Goal: Task Accomplishment & Management: Use online tool/utility

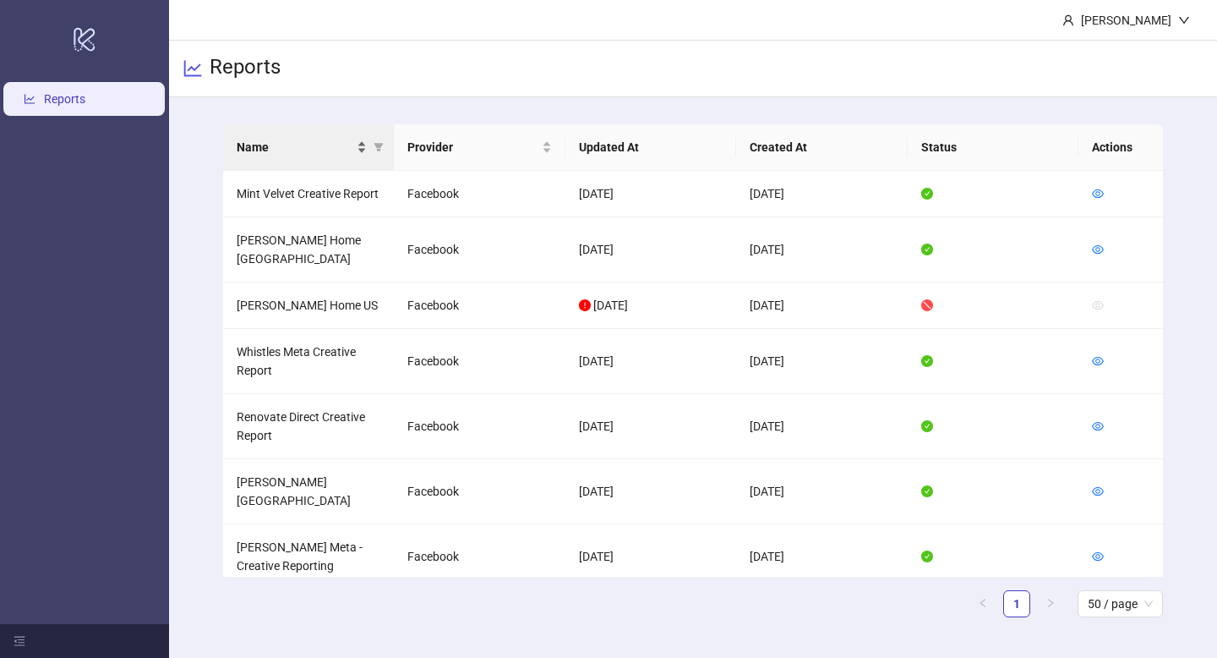
click at [351, 140] on span "Name" at bounding box center [295, 147] width 117 height 19
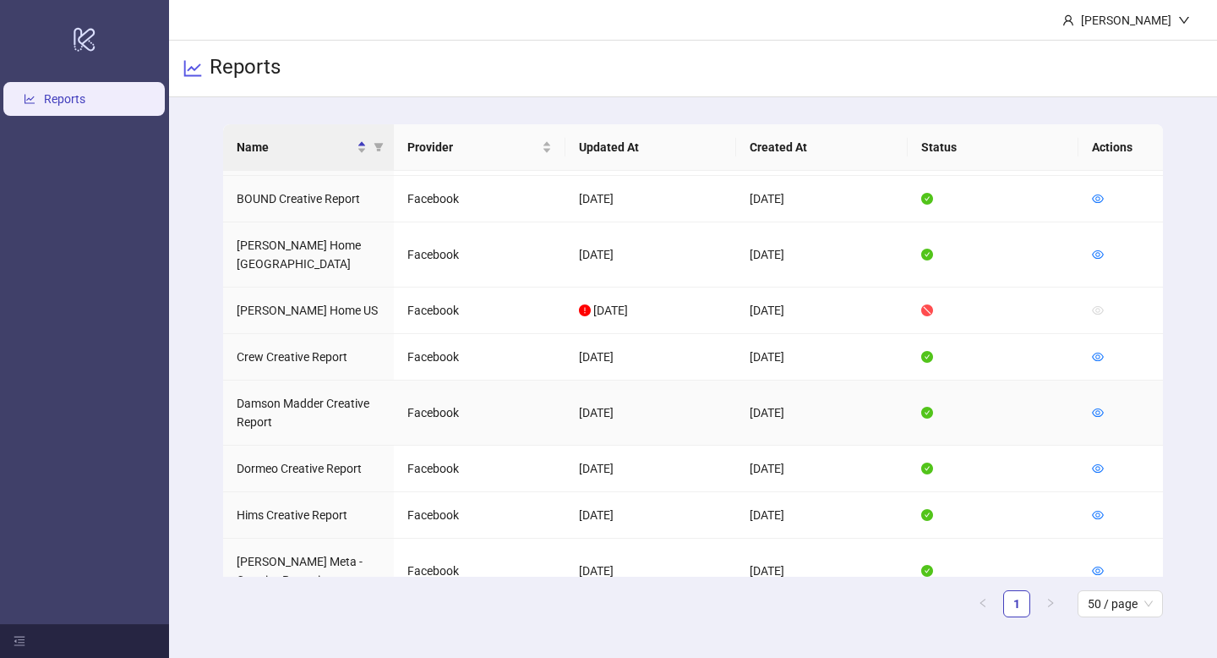
scroll to position [85, 0]
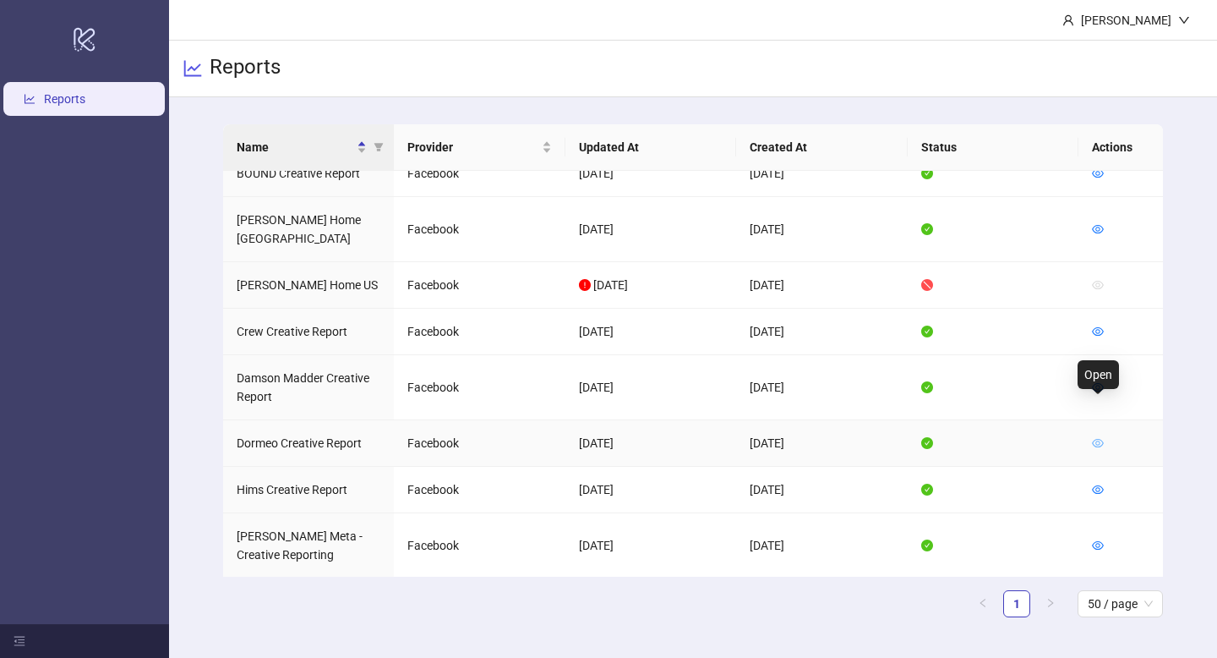
click at [1099, 439] on icon "eye" at bounding box center [1098, 443] width 12 height 8
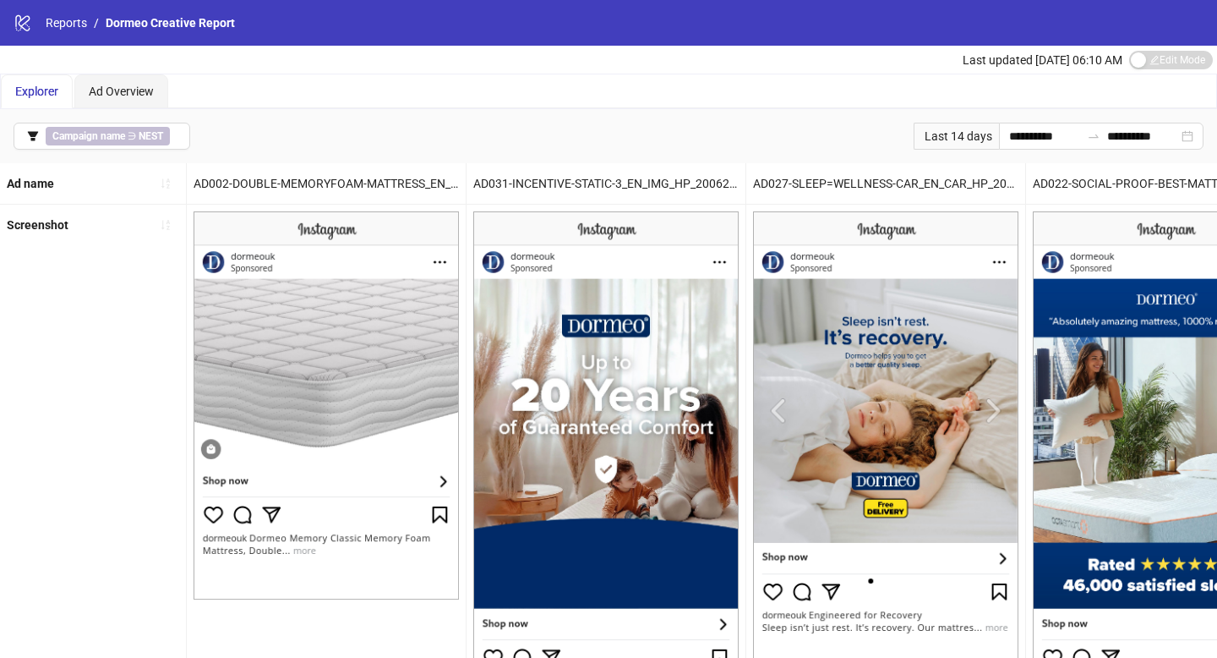
click at [963, 133] on div "Last 14 days" at bounding box center [956, 136] width 85 height 27
click at [999, 137] on div "**********" at bounding box center [1101, 136] width 205 height 27
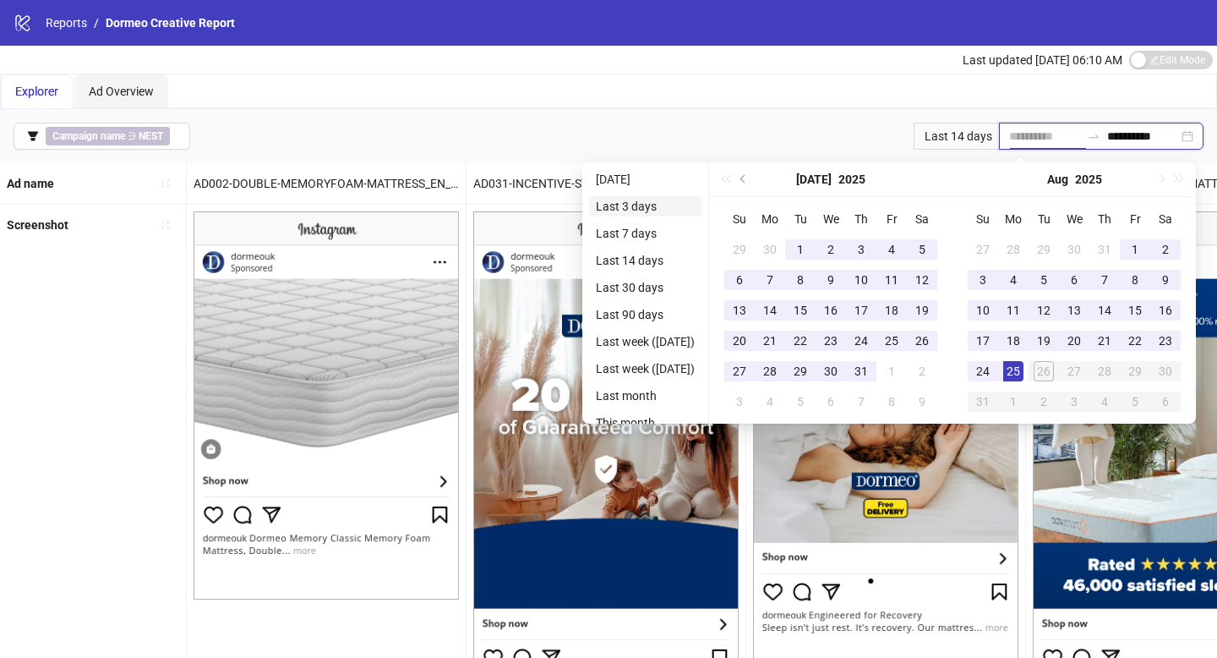
type input "**********"
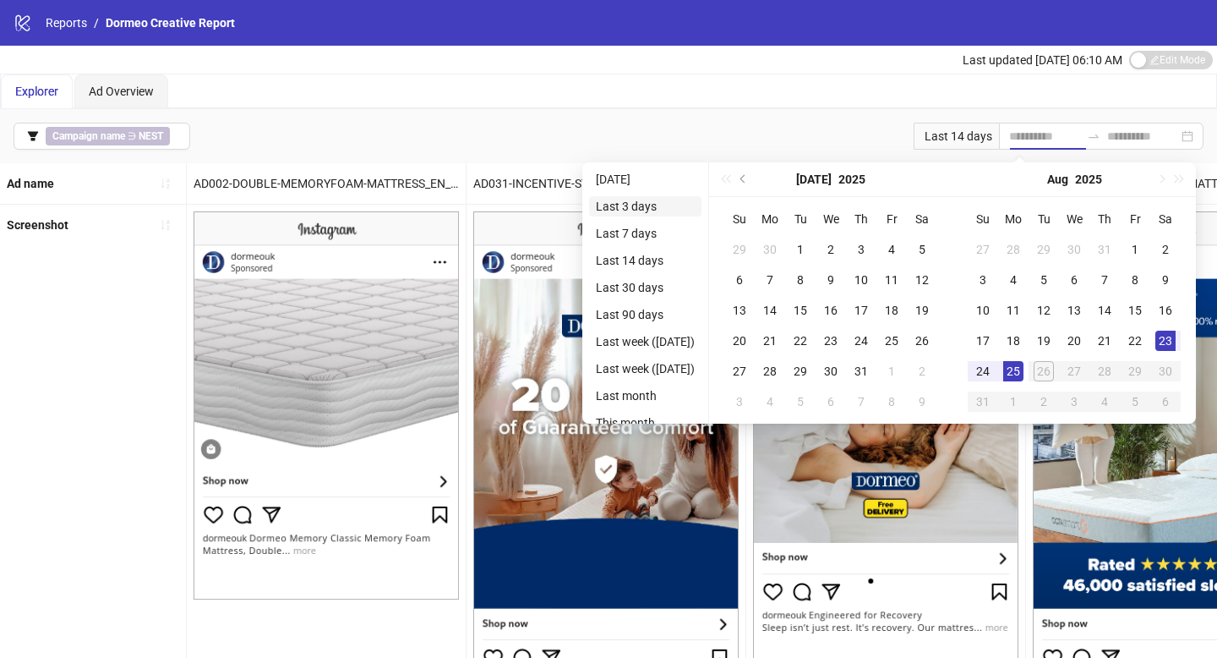
click at [674, 213] on li "Last 3 days" at bounding box center [645, 206] width 112 height 20
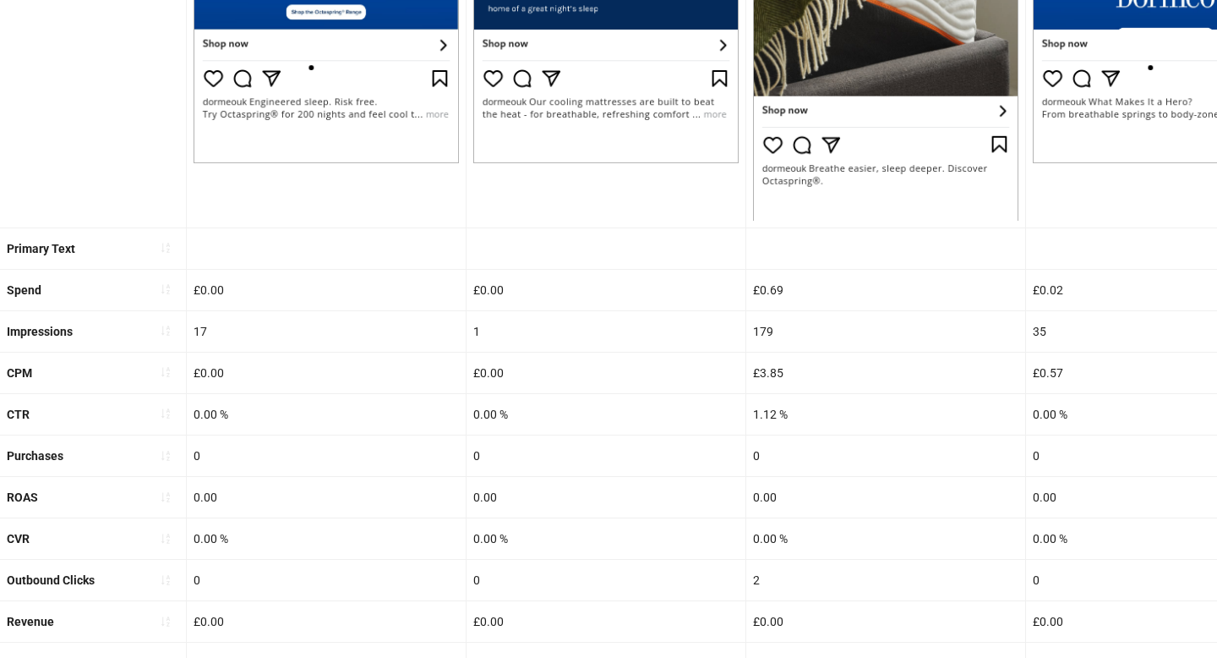
scroll to position [553, 0]
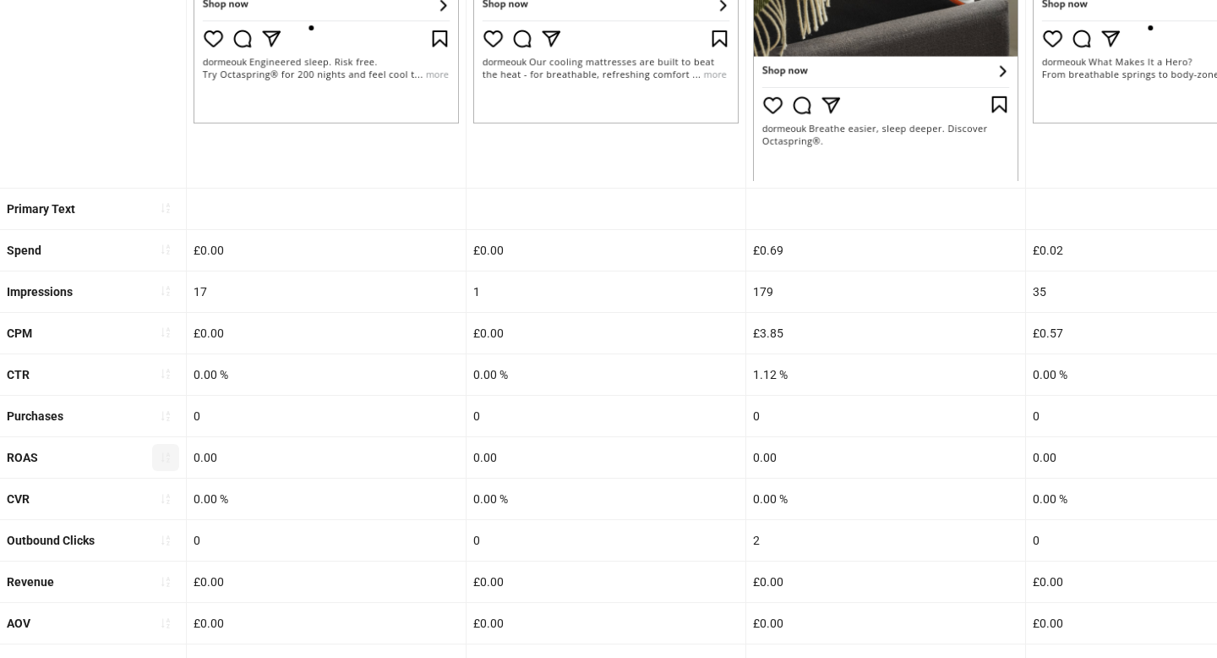
click at [168, 458] on icon "sort-ascending" at bounding box center [165, 457] width 8 height 10
click at [167, 460] on icon "sort-ascending" at bounding box center [166, 457] width 12 height 12
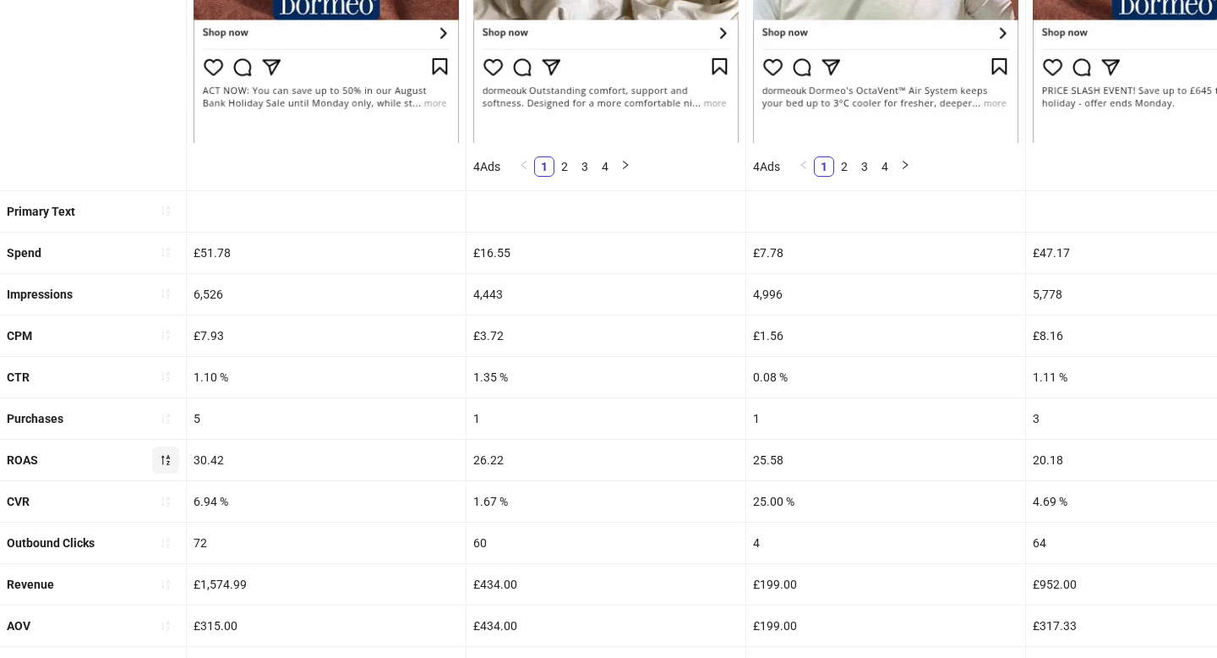
scroll to position [689, 0]
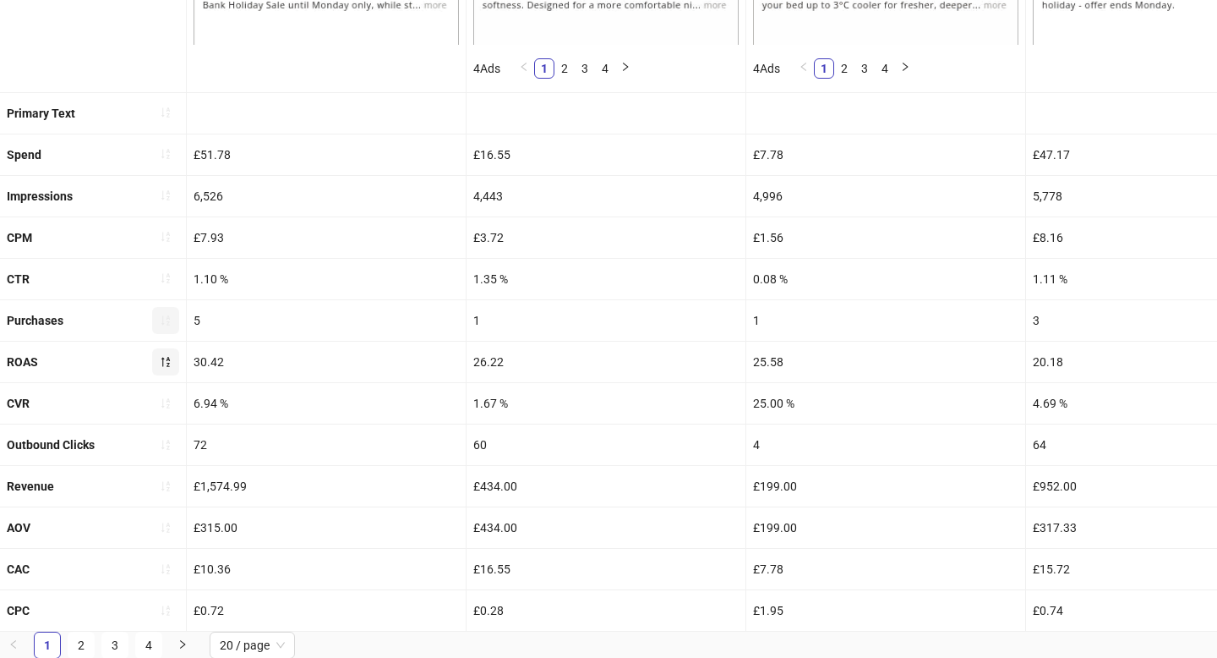
click at [168, 323] on icon "sort-ascending" at bounding box center [165, 320] width 8 height 10
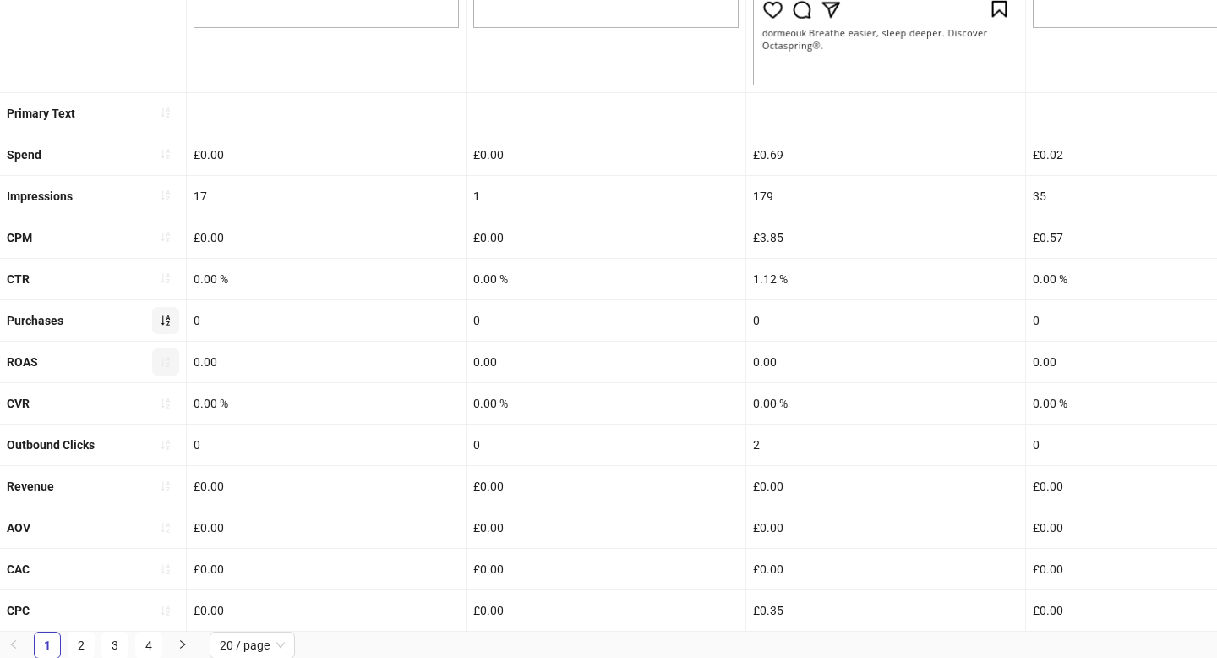
click at [168, 324] on icon "sort-ascending" at bounding box center [166, 320] width 12 height 12
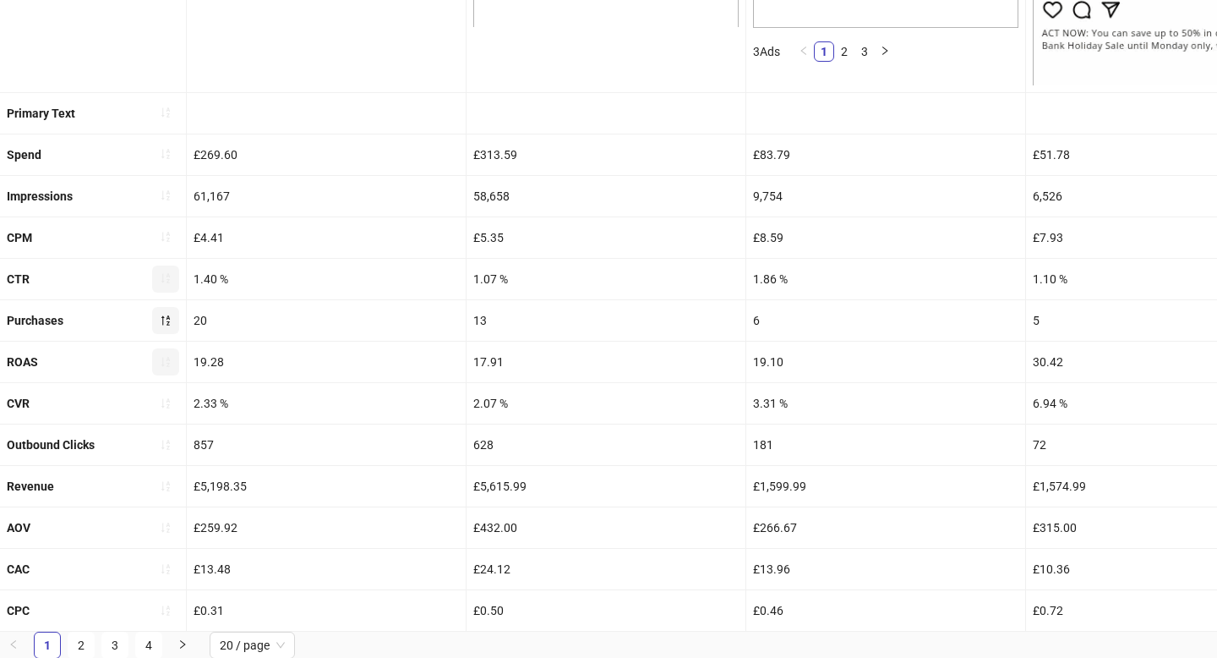
click at [160, 281] on icon "sort-ascending" at bounding box center [166, 278] width 12 height 12
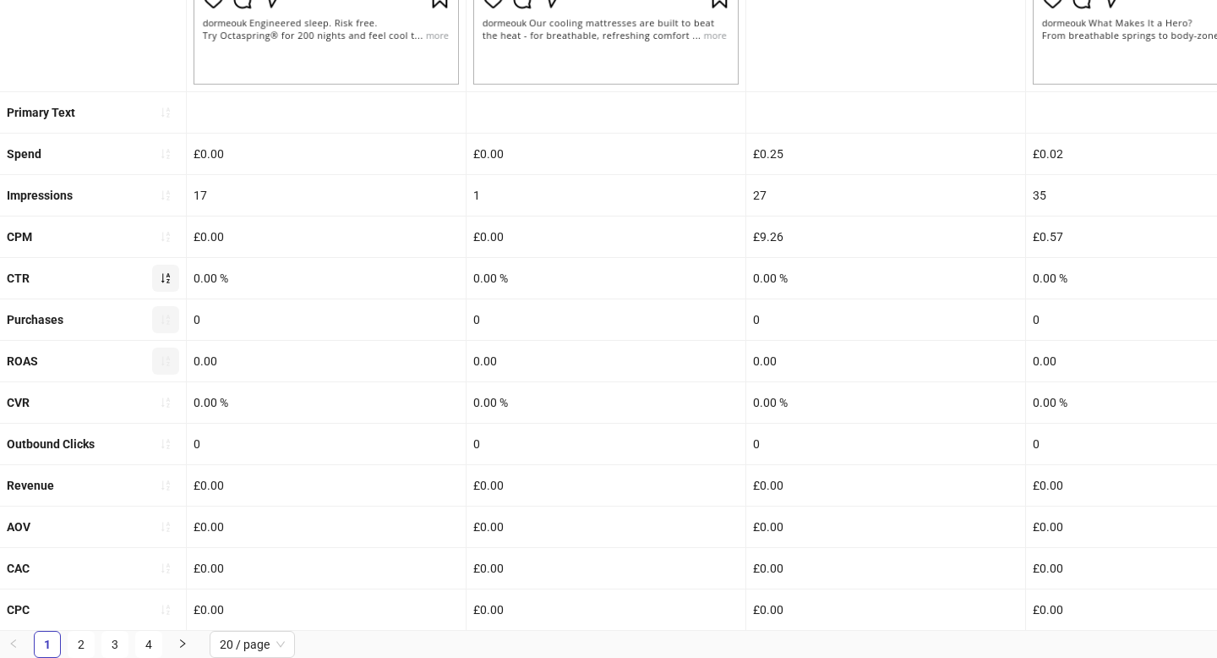
scroll to position [592, 0]
click at [164, 281] on icon "sort-ascending" at bounding box center [166, 278] width 12 height 12
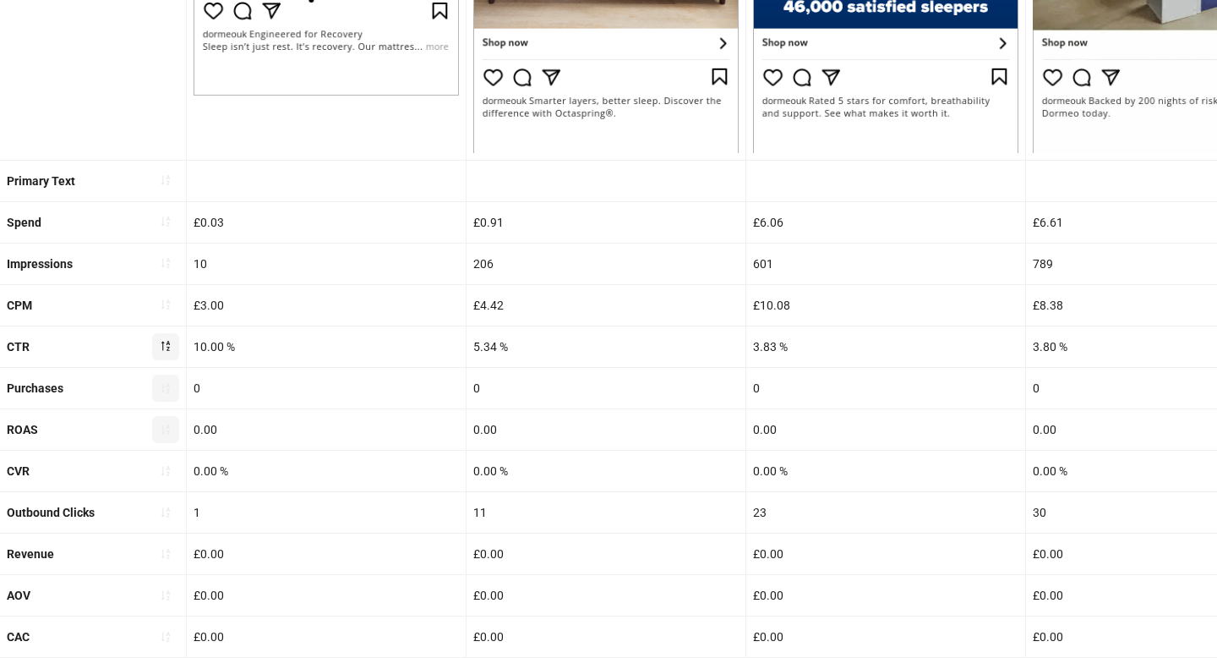
scroll to position [648, 0]
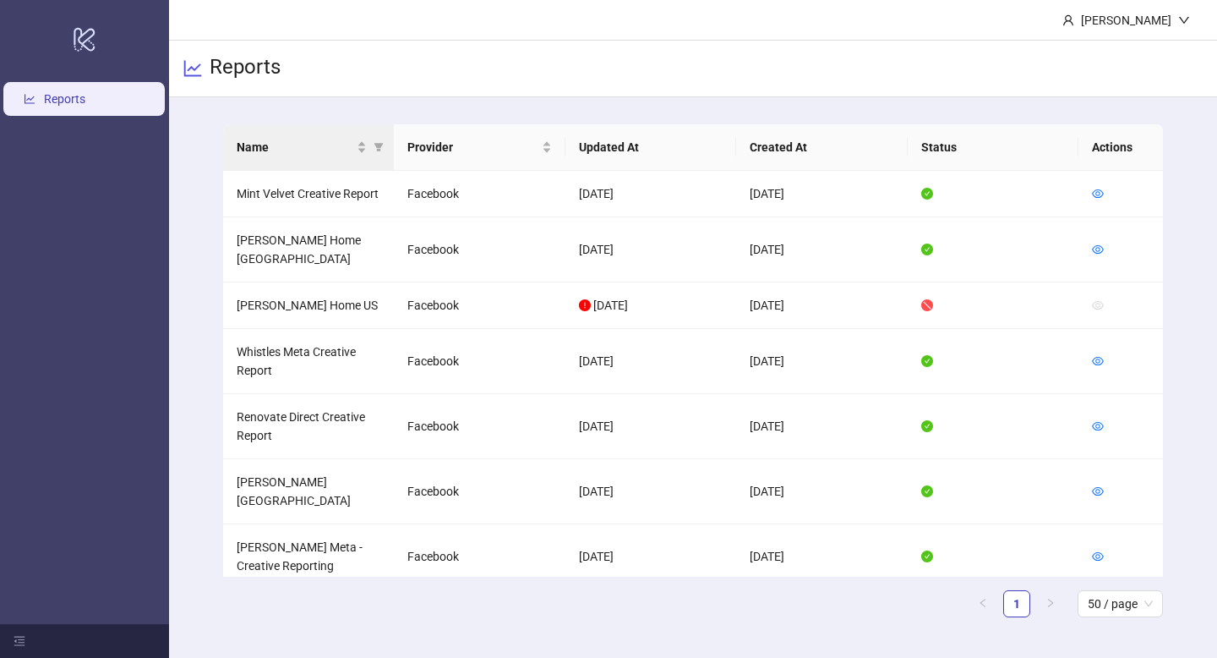
click at [362, 157] on th "Name" at bounding box center [309, 147] width 172 height 46
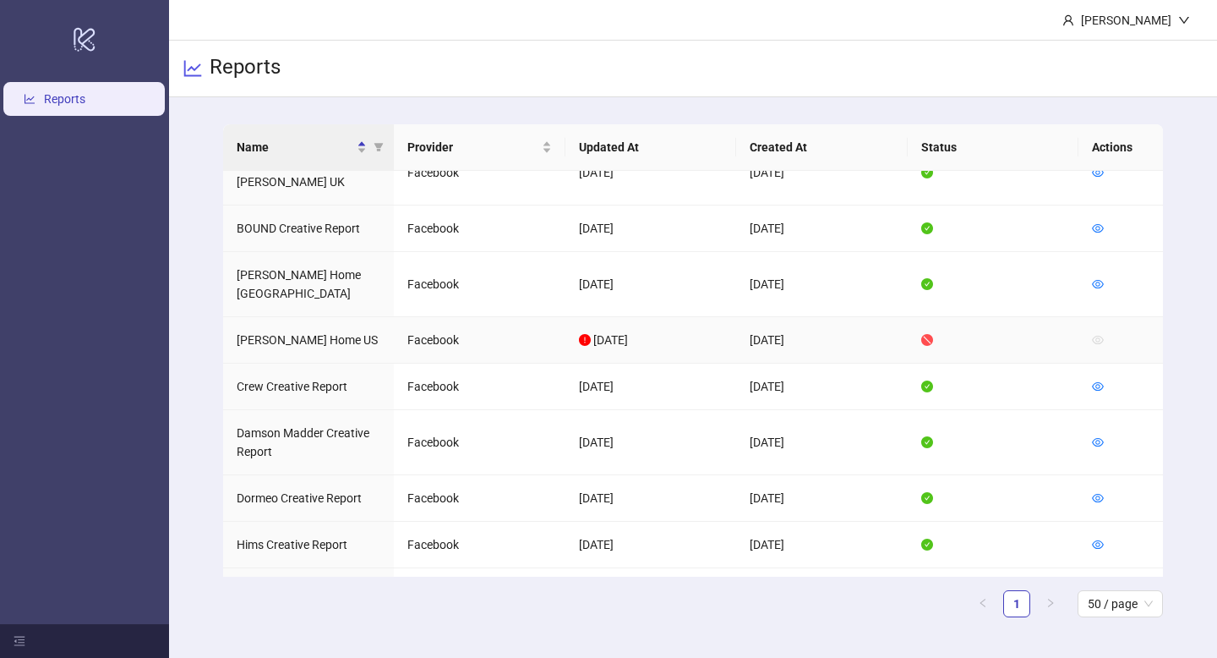
scroll to position [30, 0]
click at [1102, 381] on icon "eye" at bounding box center [1098, 387] width 12 height 12
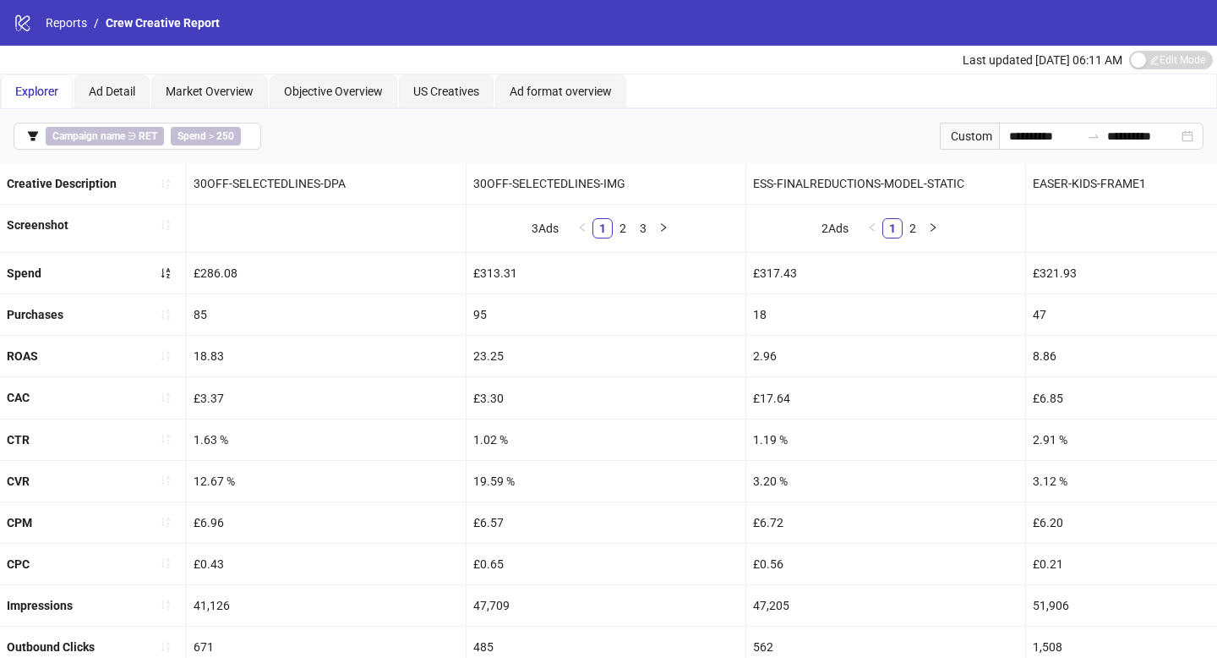
click at [972, 135] on div "Custom" at bounding box center [969, 136] width 59 height 27
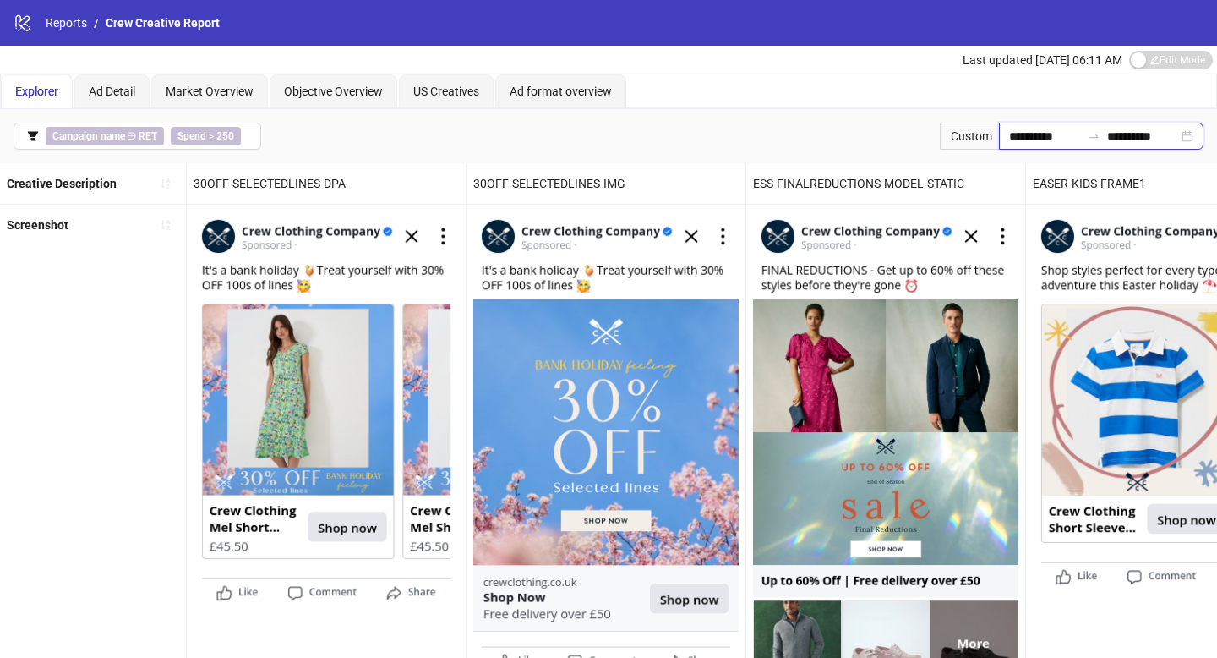
click at [1014, 135] on input "**********" at bounding box center [1044, 136] width 71 height 19
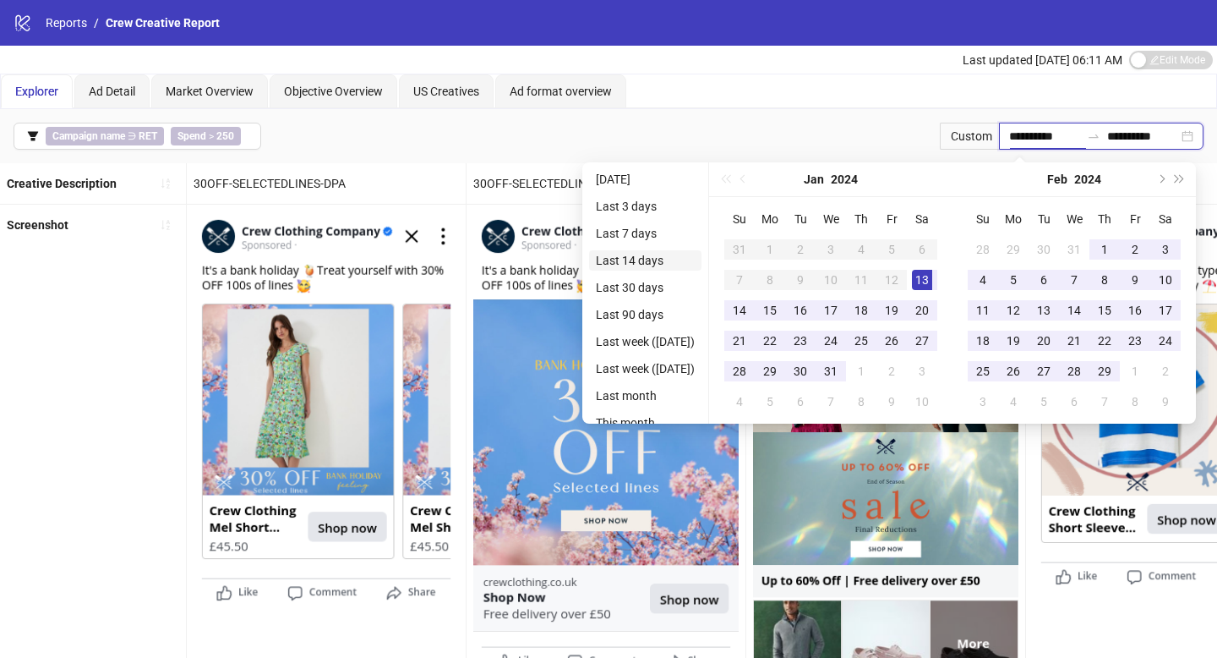
type input "**********"
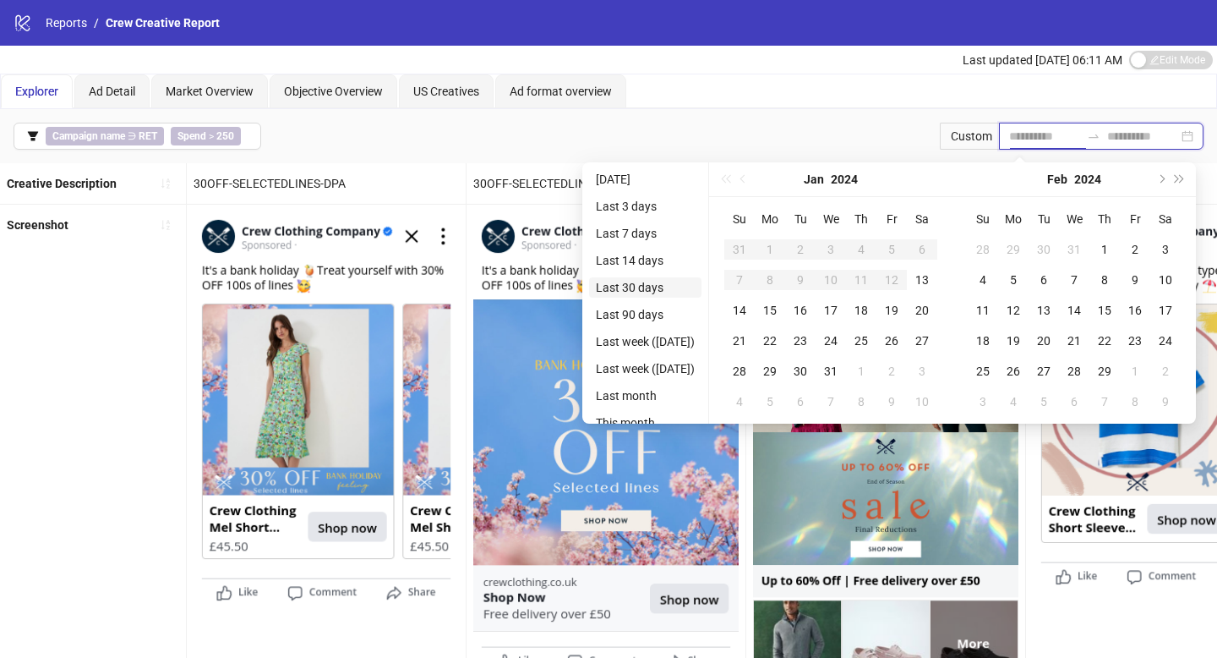
type input "**********"
click at [675, 285] on li "Last 30 days" at bounding box center [645, 287] width 112 height 20
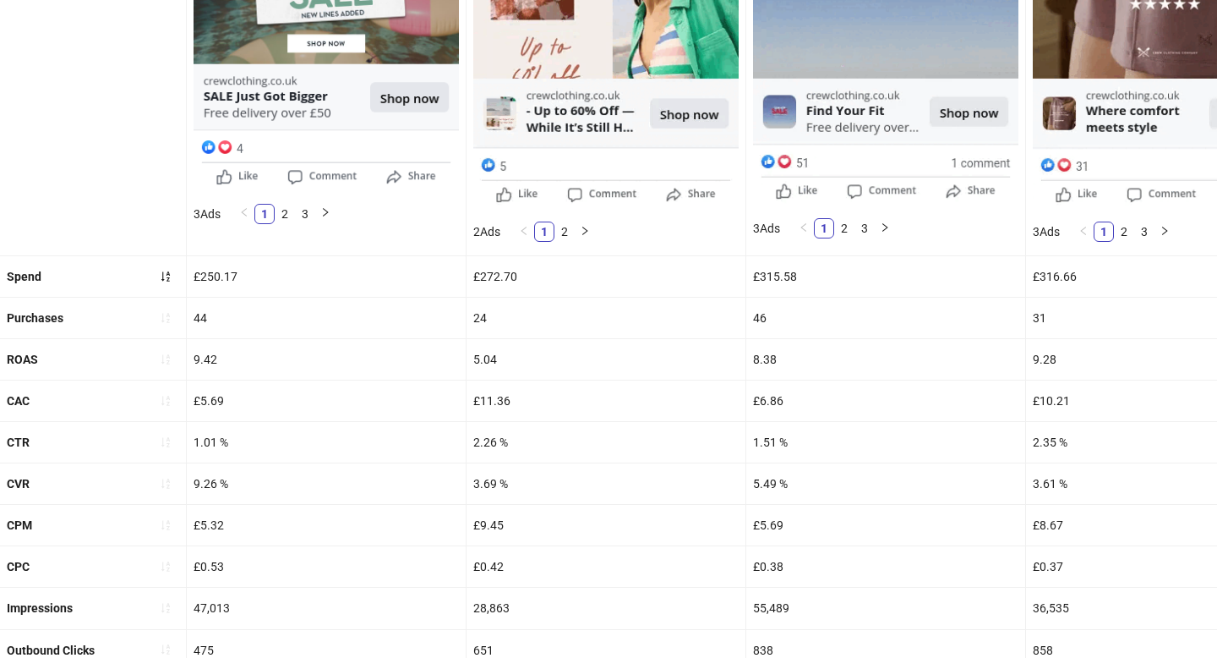
scroll to position [503, 0]
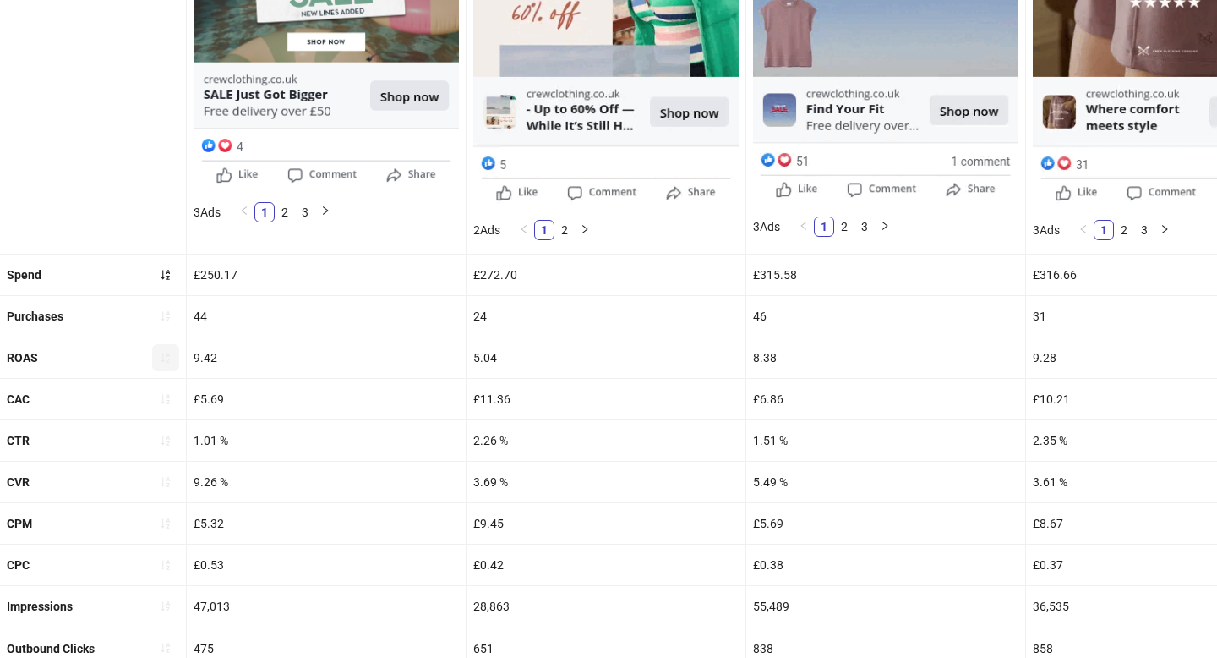
click at [171, 357] on icon "sort-ascending" at bounding box center [166, 358] width 12 height 12
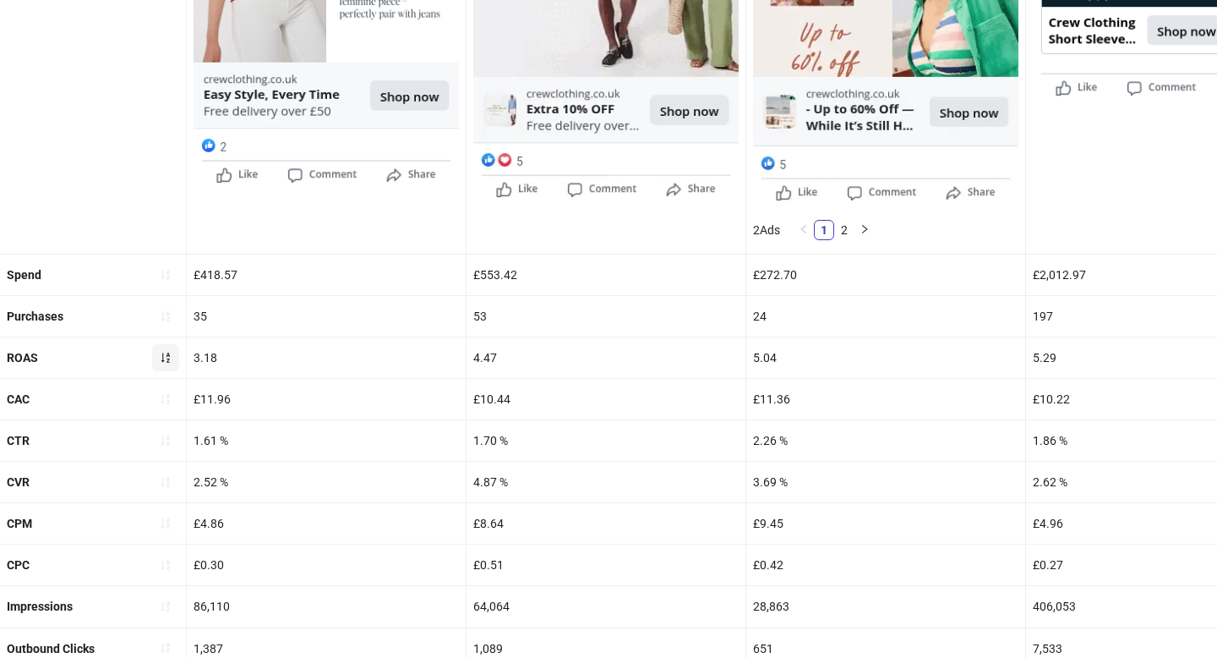
click at [168, 360] on icon "sort-ascending" at bounding box center [166, 358] width 12 height 12
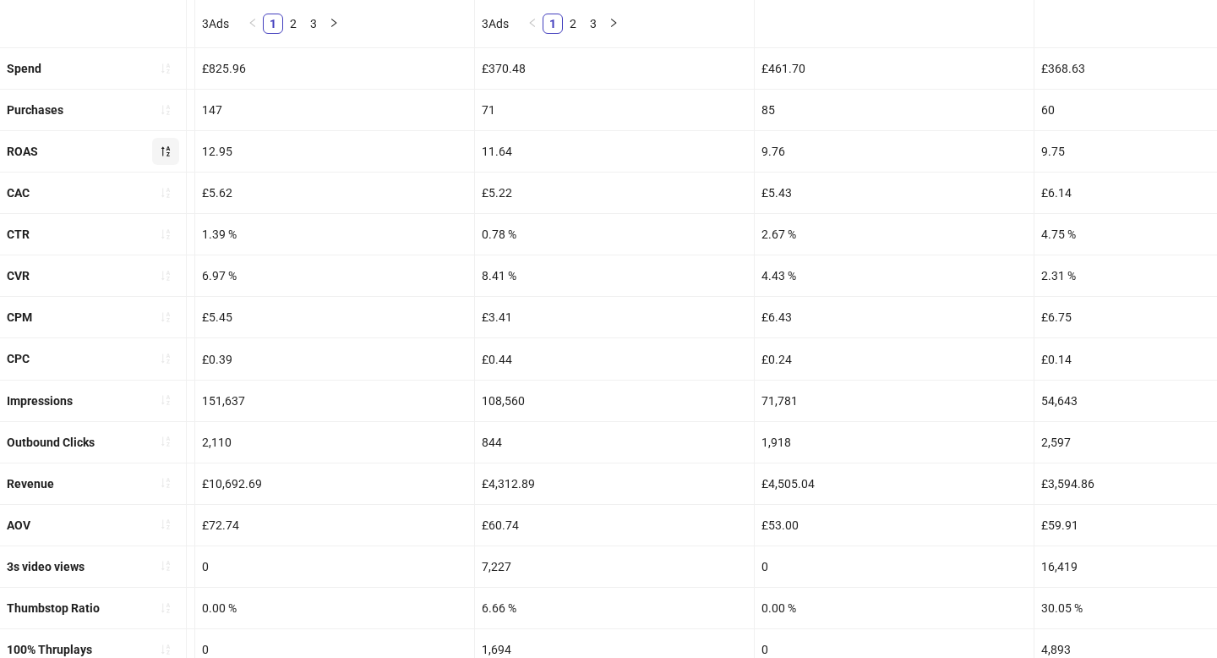
scroll to position [734, 0]
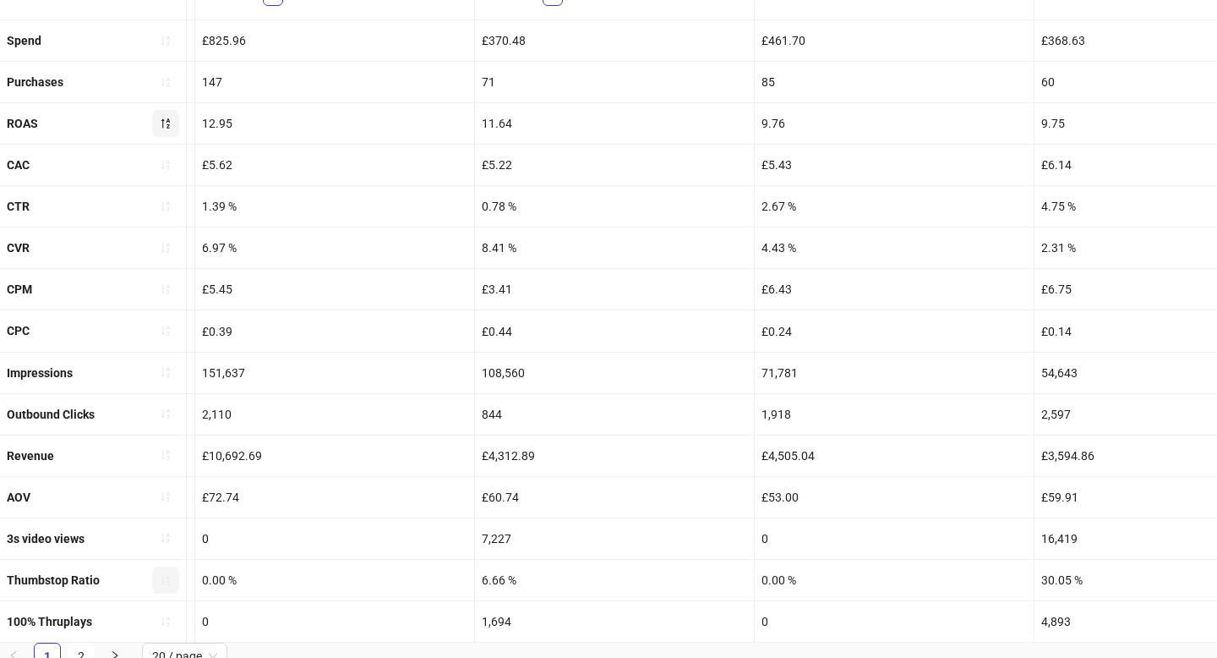
click at [171, 580] on icon "sort-ascending" at bounding box center [166, 580] width 12 height 12
click at [171, 580] on icon "loading" at bounding box center [168, 577] width 7 height 7
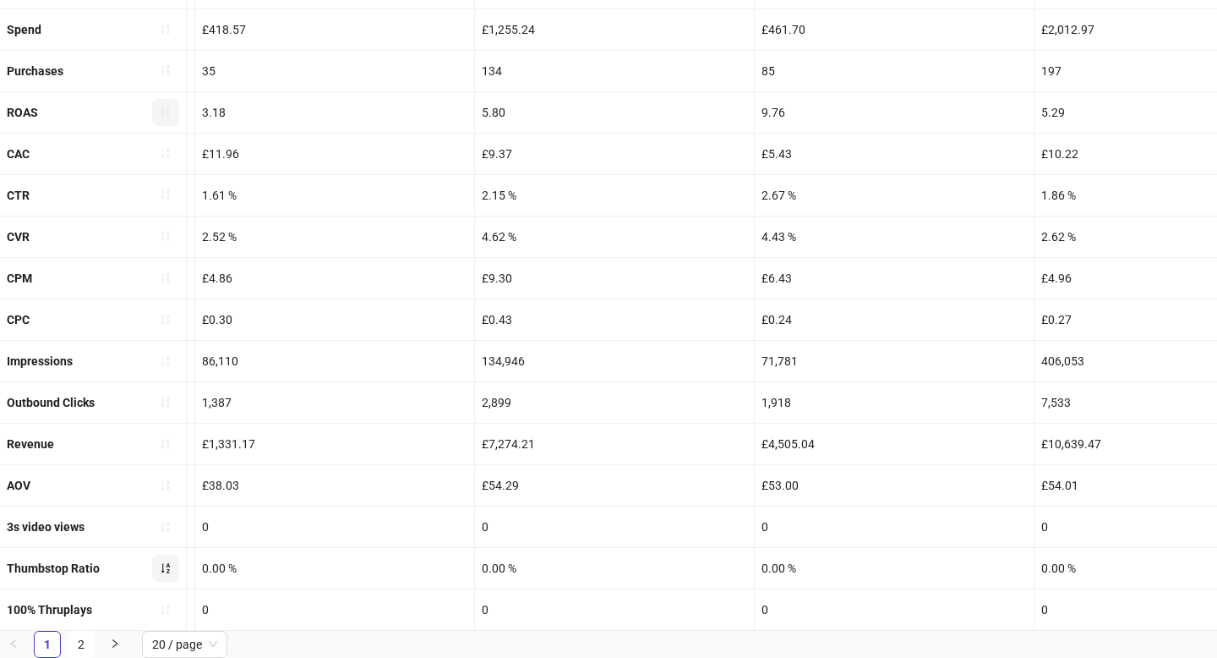
scroll to position [729, 0]
click at [168, 570] on icon "sort-ascending" at bounding box center [166, 569] width 12 height 12
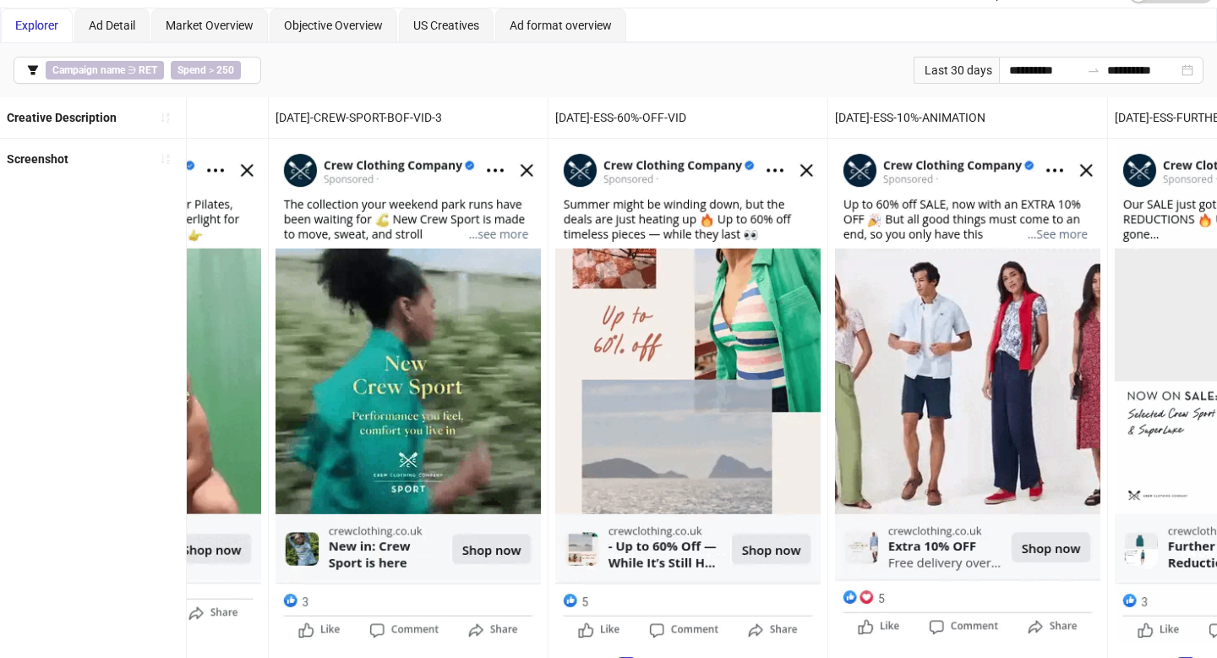
scroll to position [0, 0]
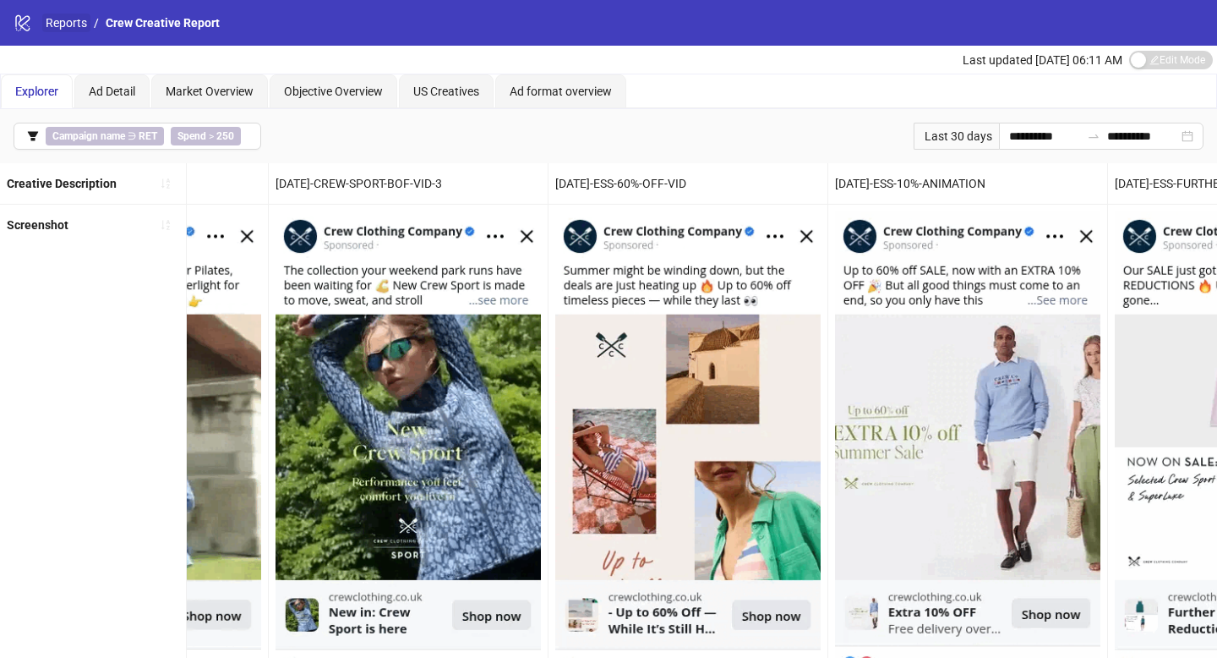
click at [72, 31] on link "Reports" at bounding box center [66, 23] width 48 height 19
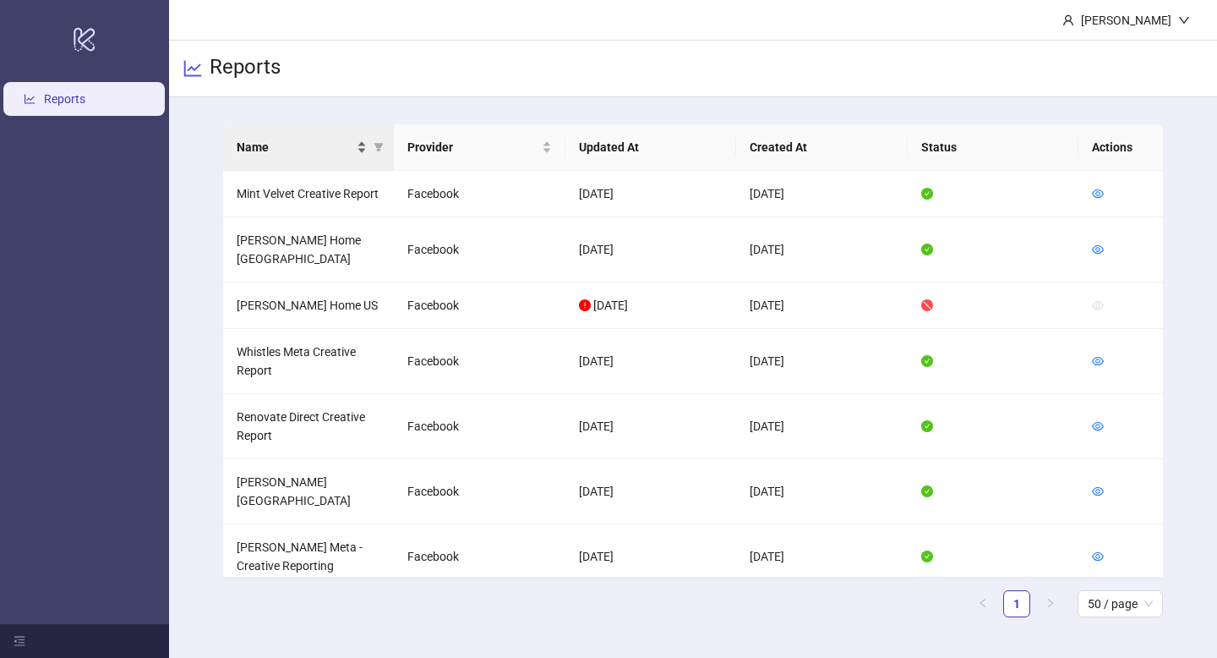
click at [356, 140] on div "Name" at bounding box center [302, 147] width 131 height 19
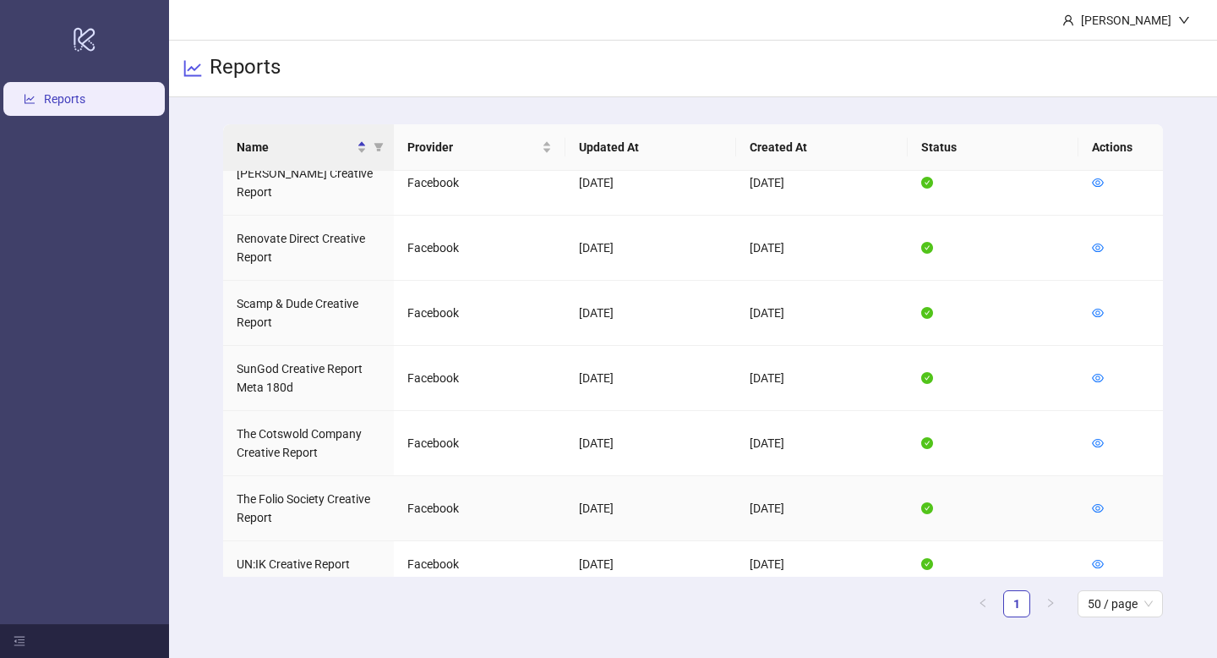
scroll to position [1086, 0]
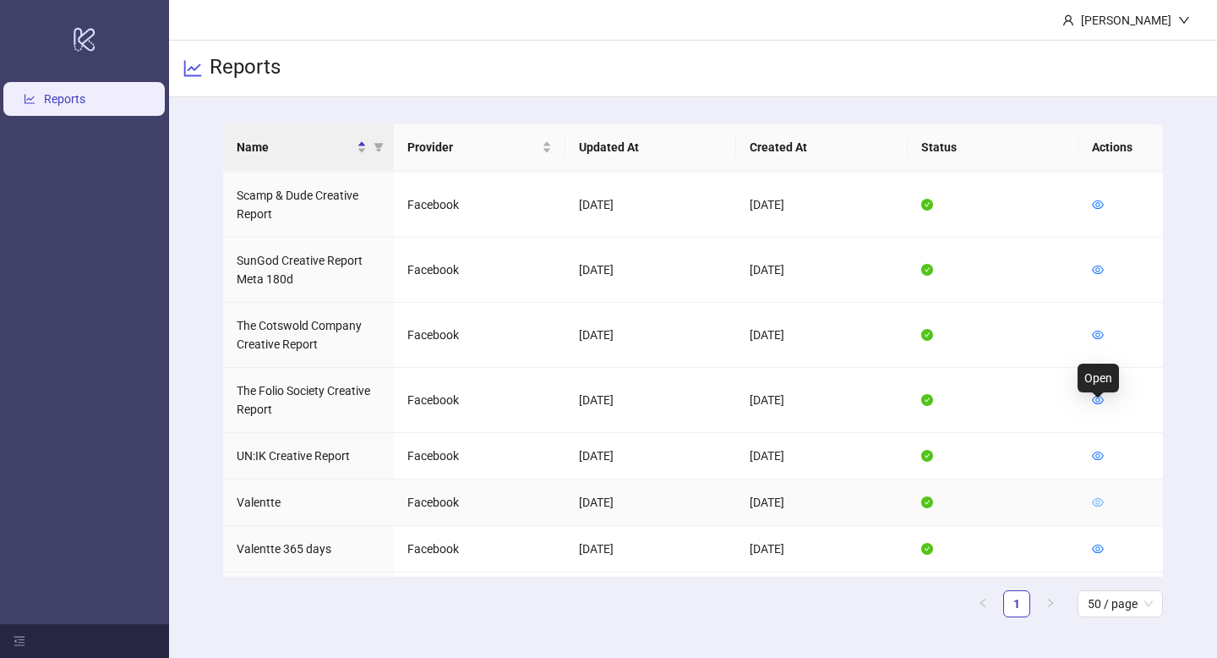
click at [1098, 498] on icon "eye" at bounding box center [1098, 502] width 12 height 8
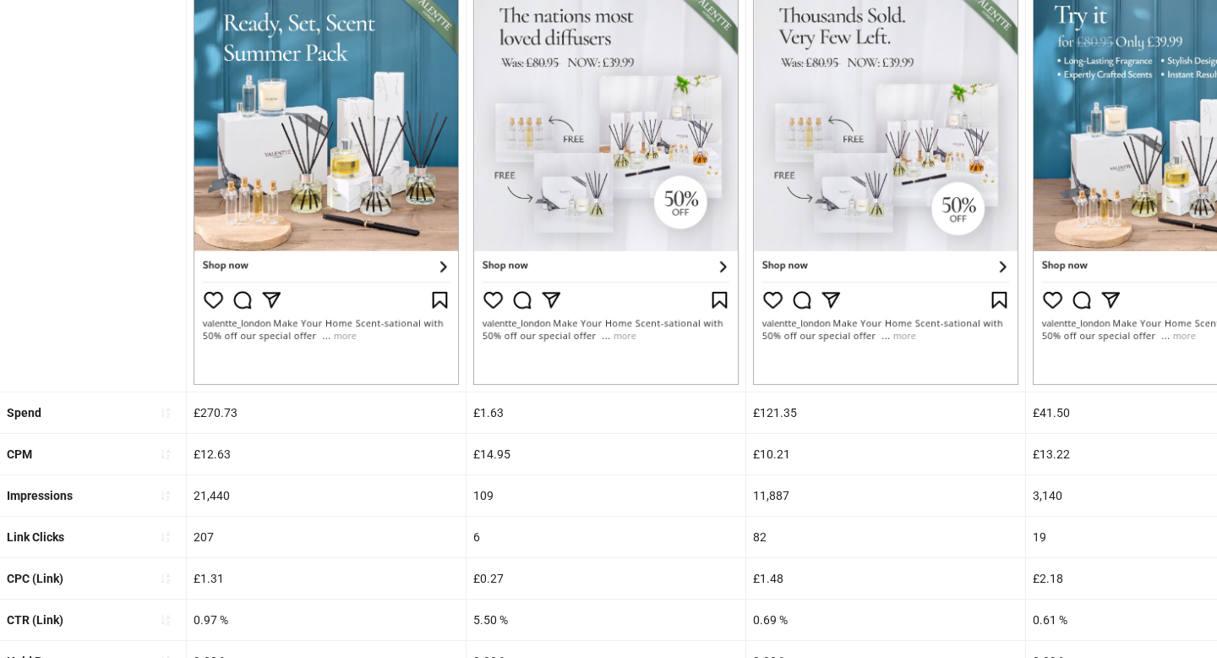
scroll to position [633, 0]
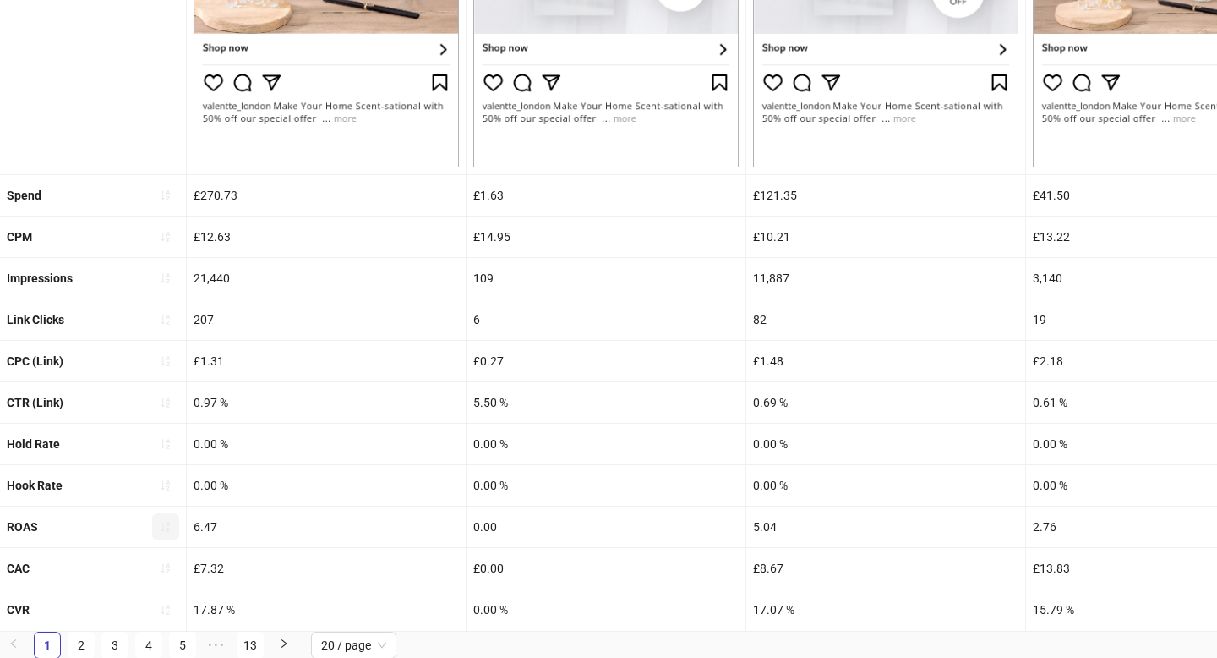
click at [170, 530] on icon "sort-ascending" at bounding box center [166, 527] width 12 height 12
click at [170, 530] on span "button" at bounding box center [166, 527] width 12 height 14
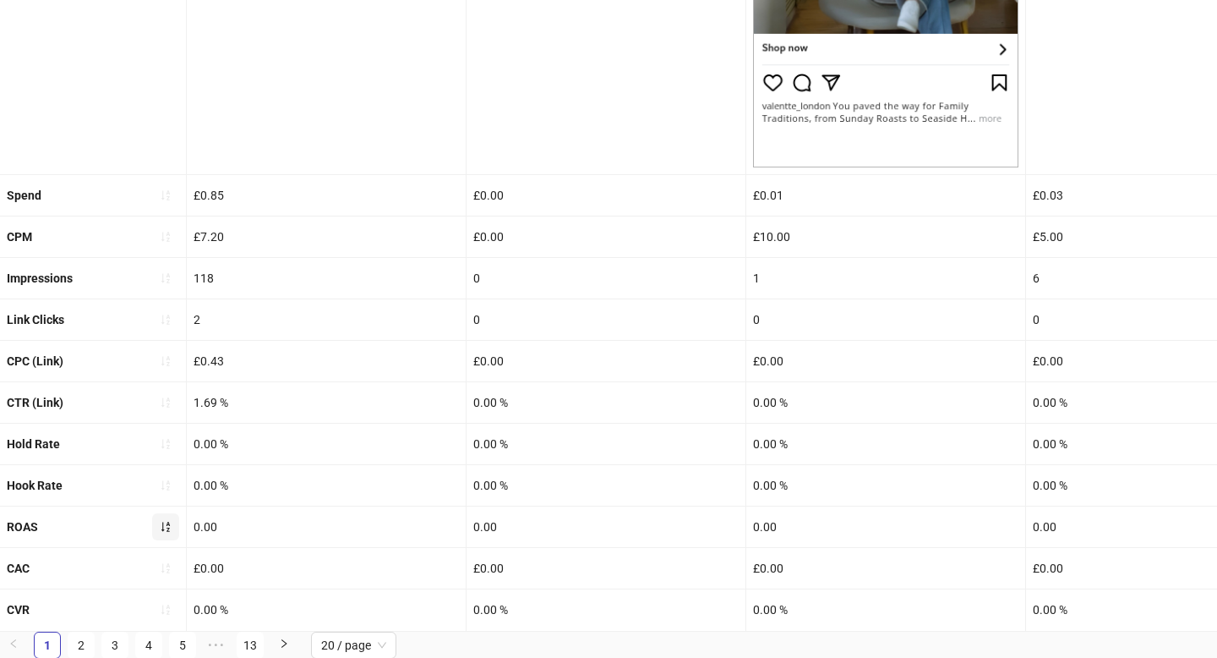
click at [170, 530] on icon "sort-ascending" at bounding box center [166, 527] width 12 height 12
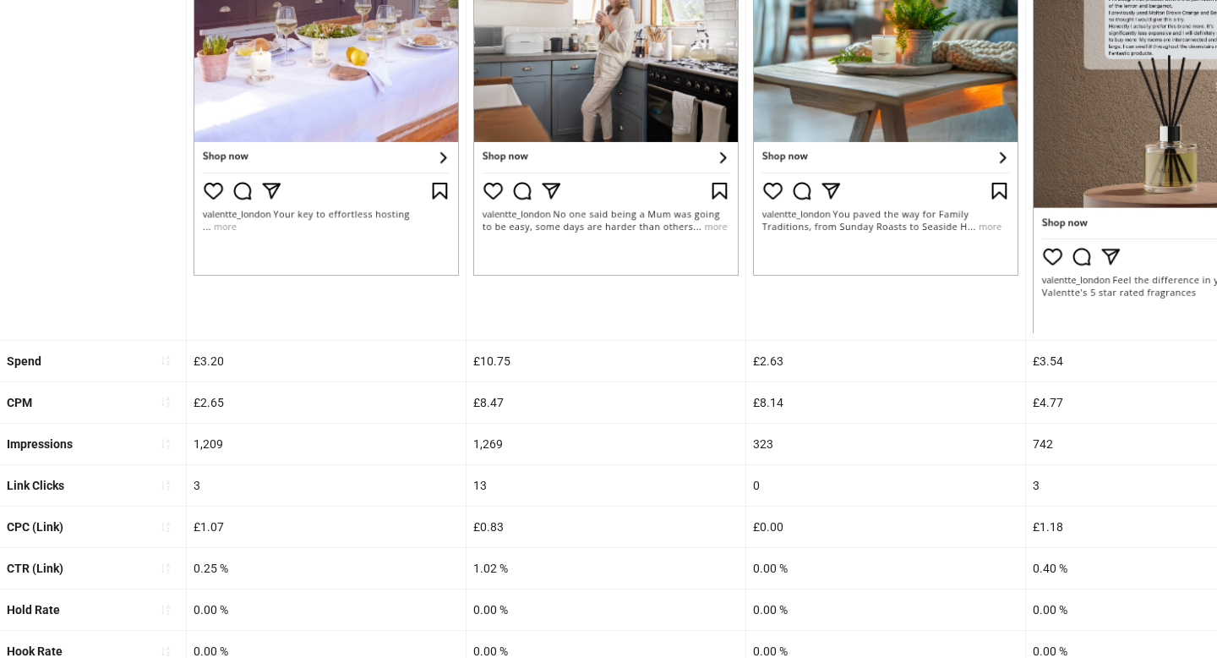
scroll to position [0, 0]
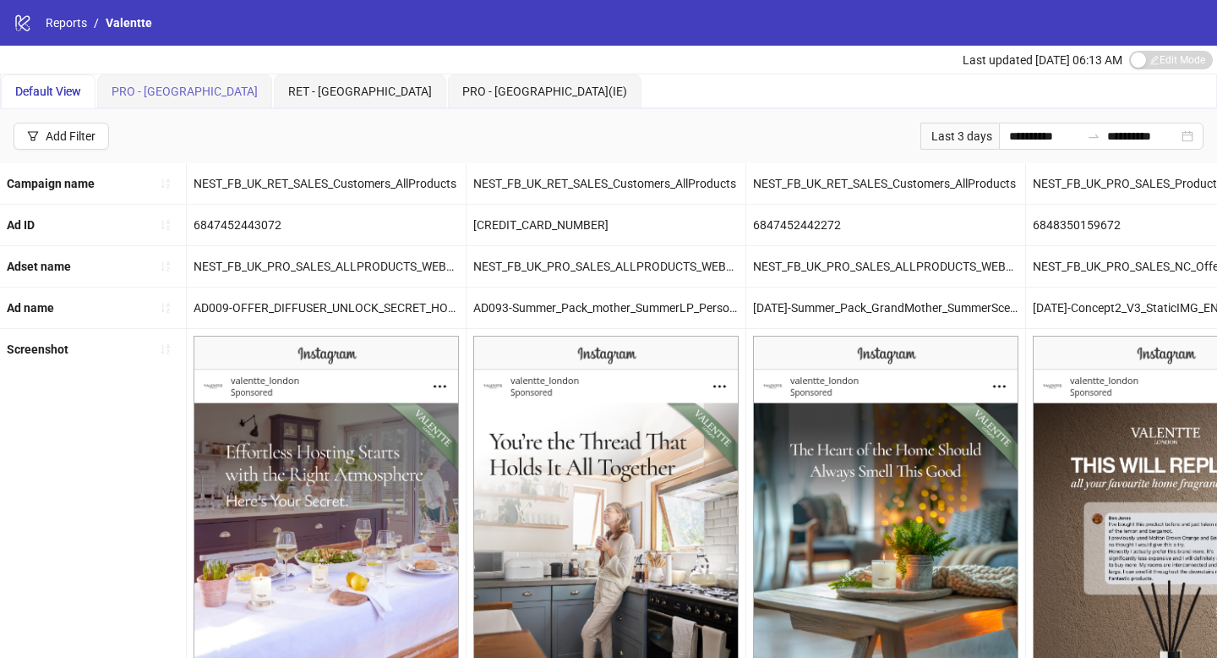
click at [147, 104] on div "PRO - [GEOGRAPHIC_DATA]" at bounding box center [184, 91] width 175 height 34
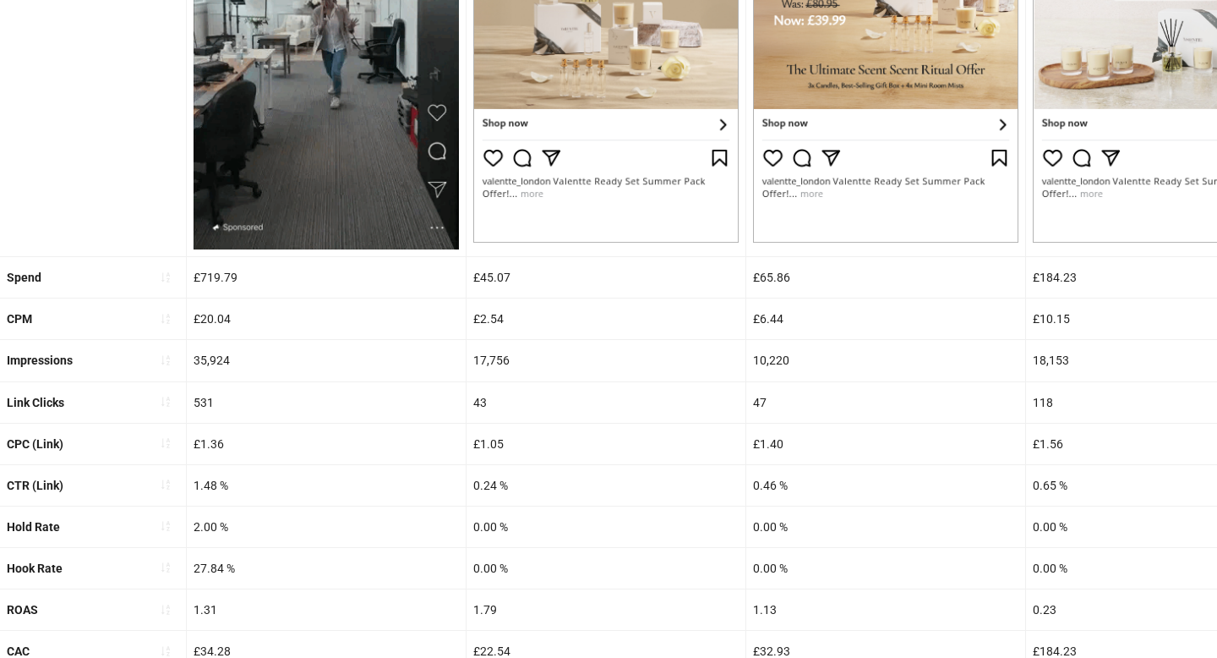
scroll to position [640, 0]
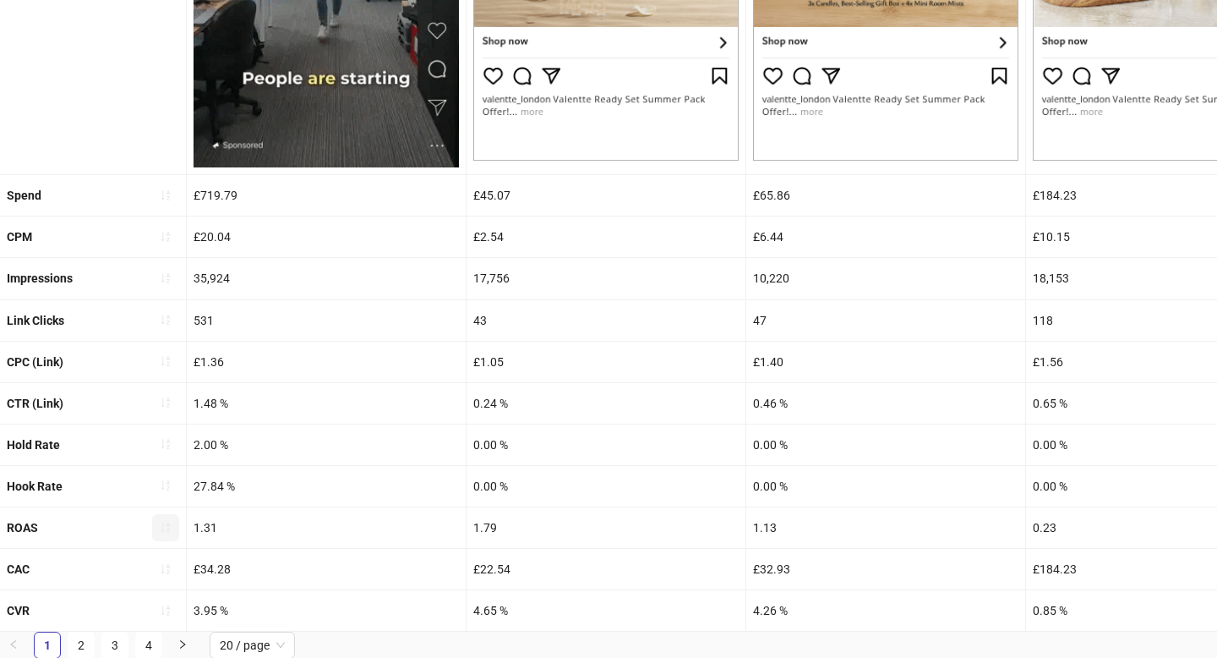
click at [161, 527] on icon "sort-ascending" at bounding box center [166, 527] width 12 height 12
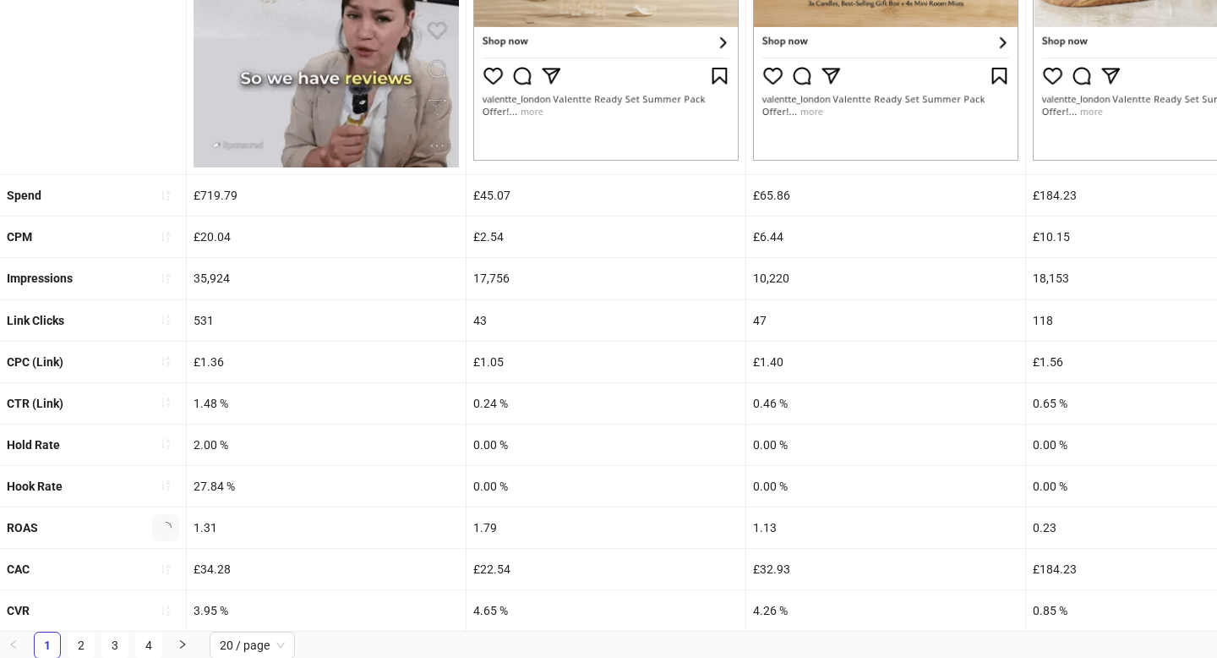
click at [161, 527] on icon "loading" at bounding box center [165, 527] width 17 height 17
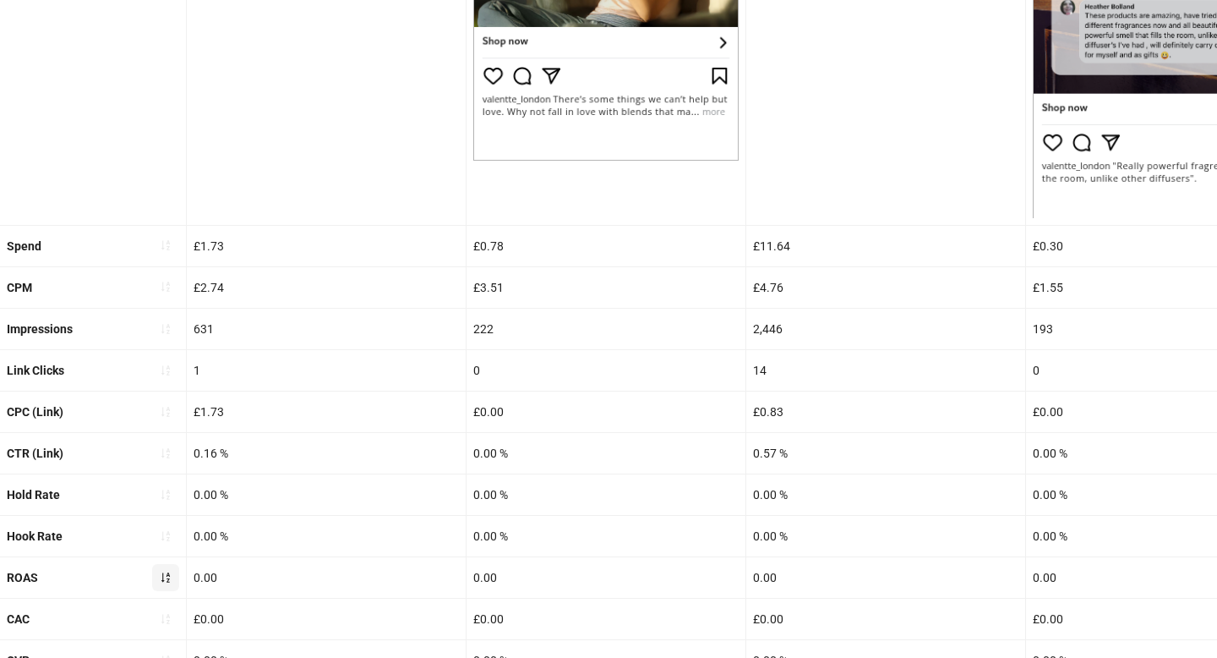
click at [160, 576] on icon "sort-ascending" at bounding box center [166, 577] width 12 height 12
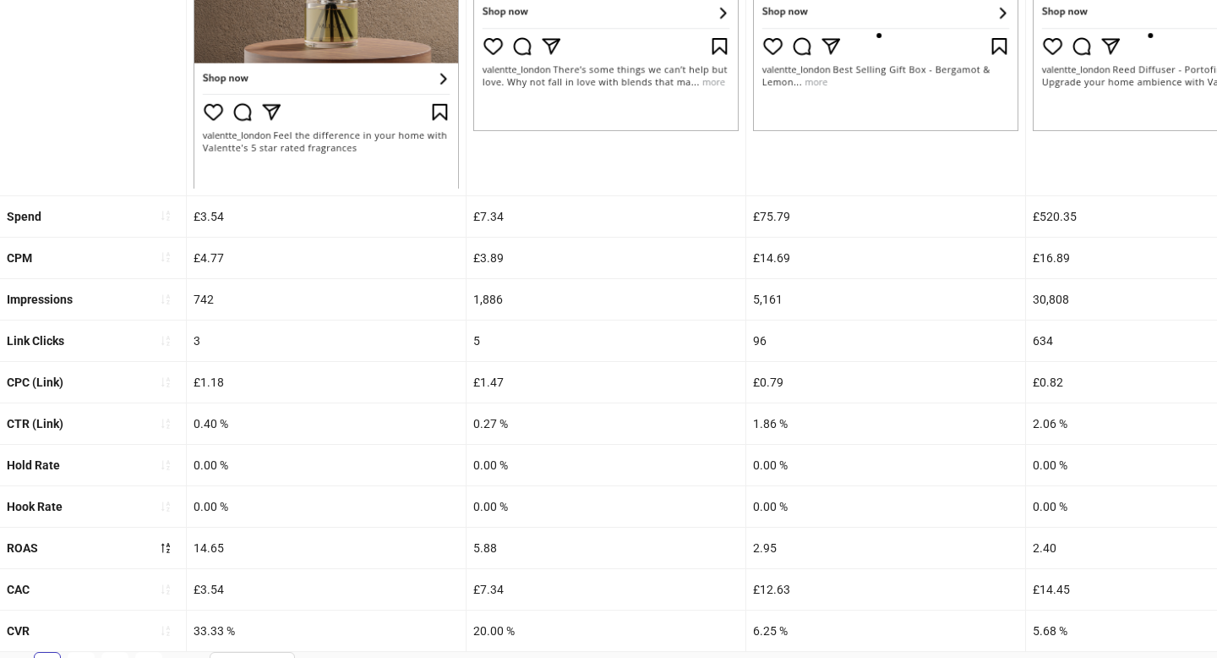
scroll to position [690, 0]
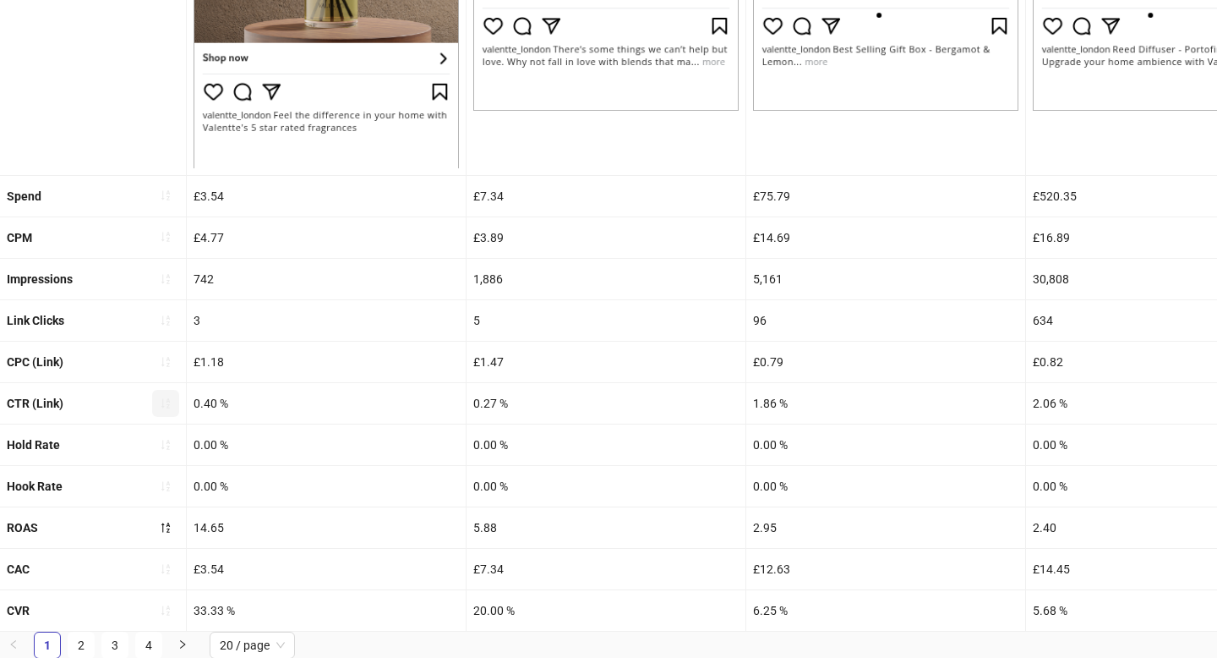
click at [163, 402] on icon "sort-ascending" at bounding box center [165, 403] width 8 height 10
click at [163, 402] on icon "loading" at bounding box center [165, 402] width 15 height 15
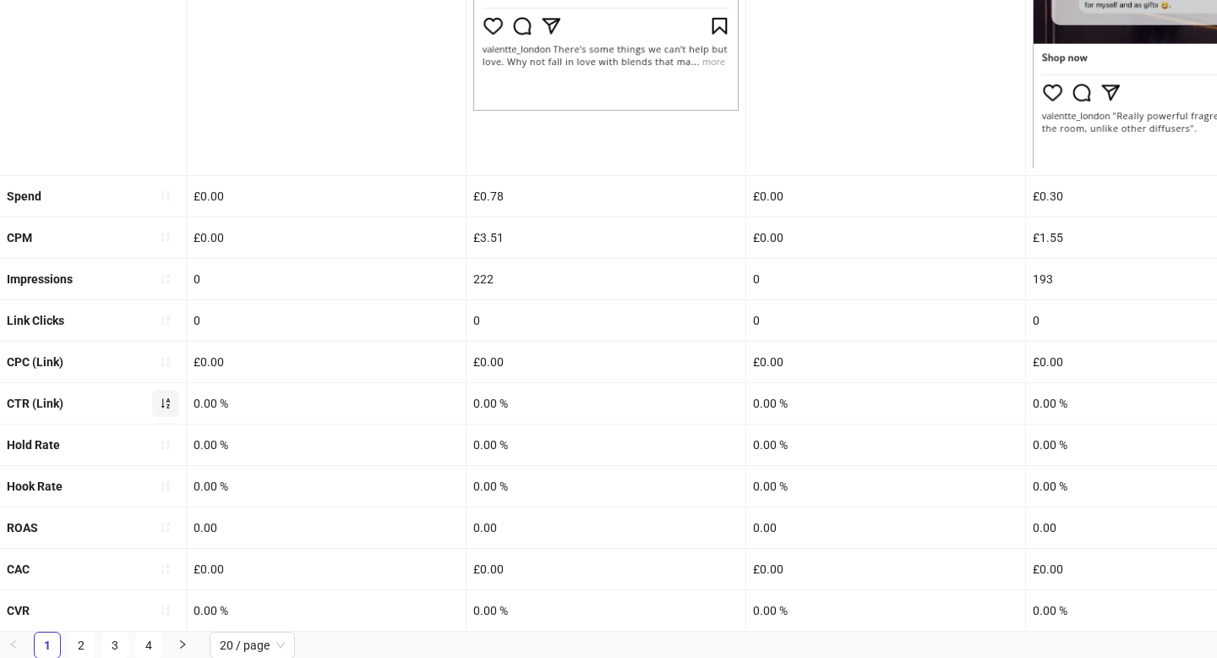
click at [170, 409] on button "button" at bounding box center [165, 403] width 27 height 27
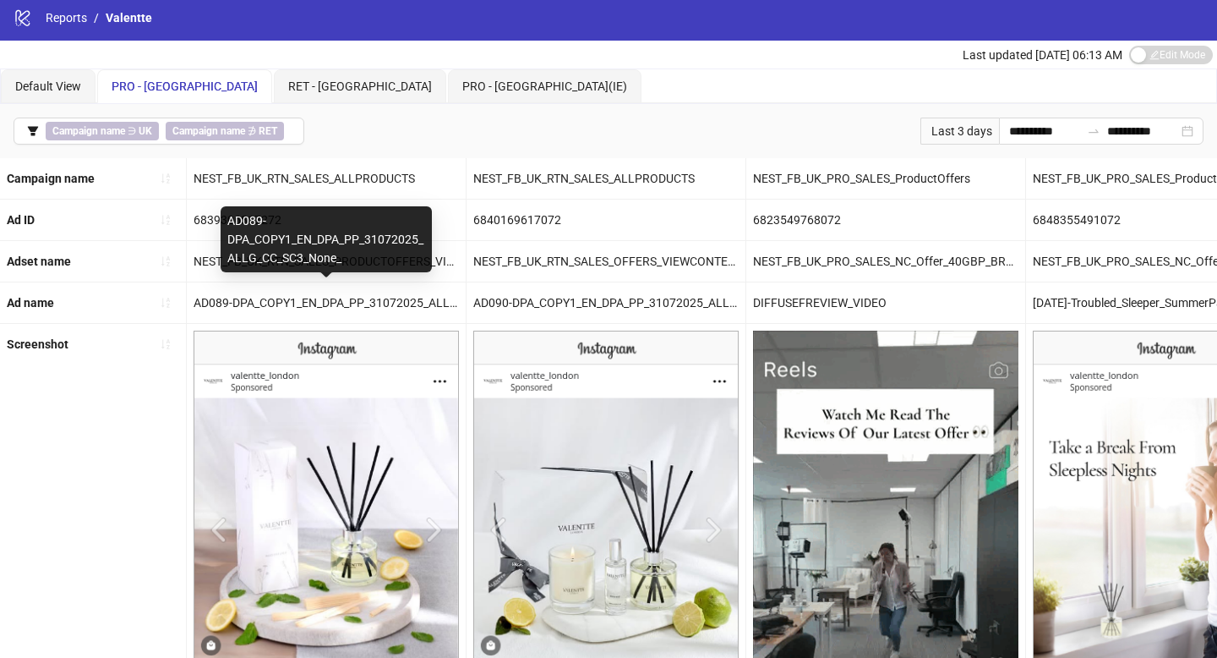
scroll to position [0, 0]
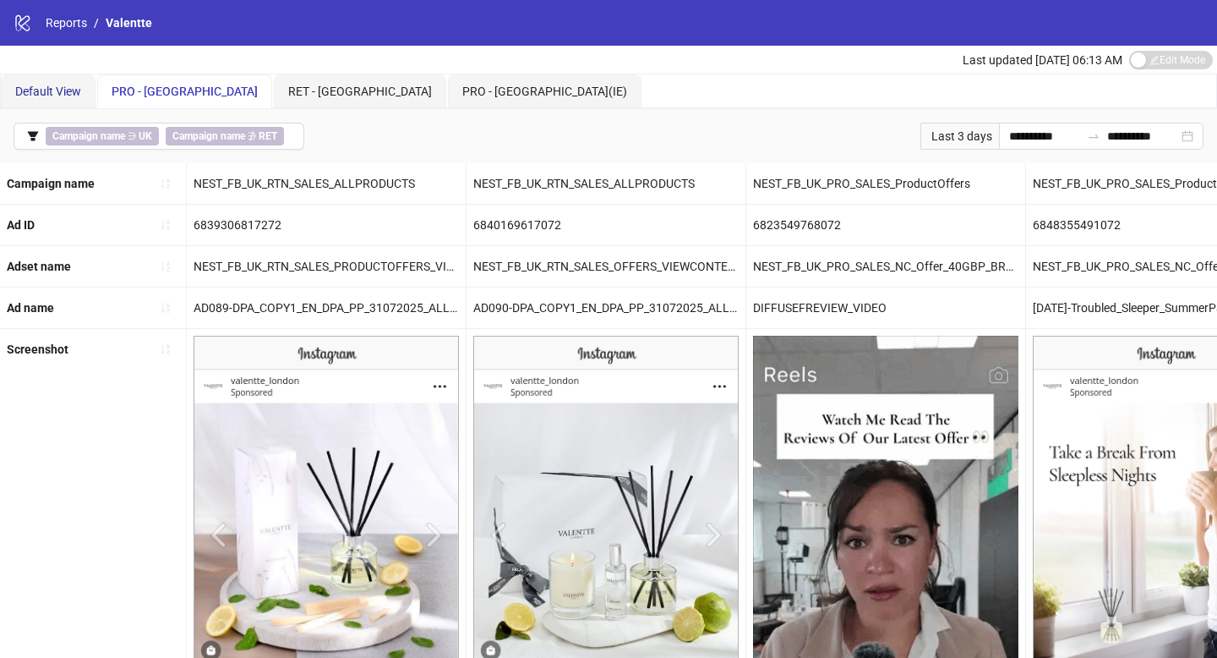
click at [60, 85] on span "Default View" at bounding box center [48, 92] width 66 height 14
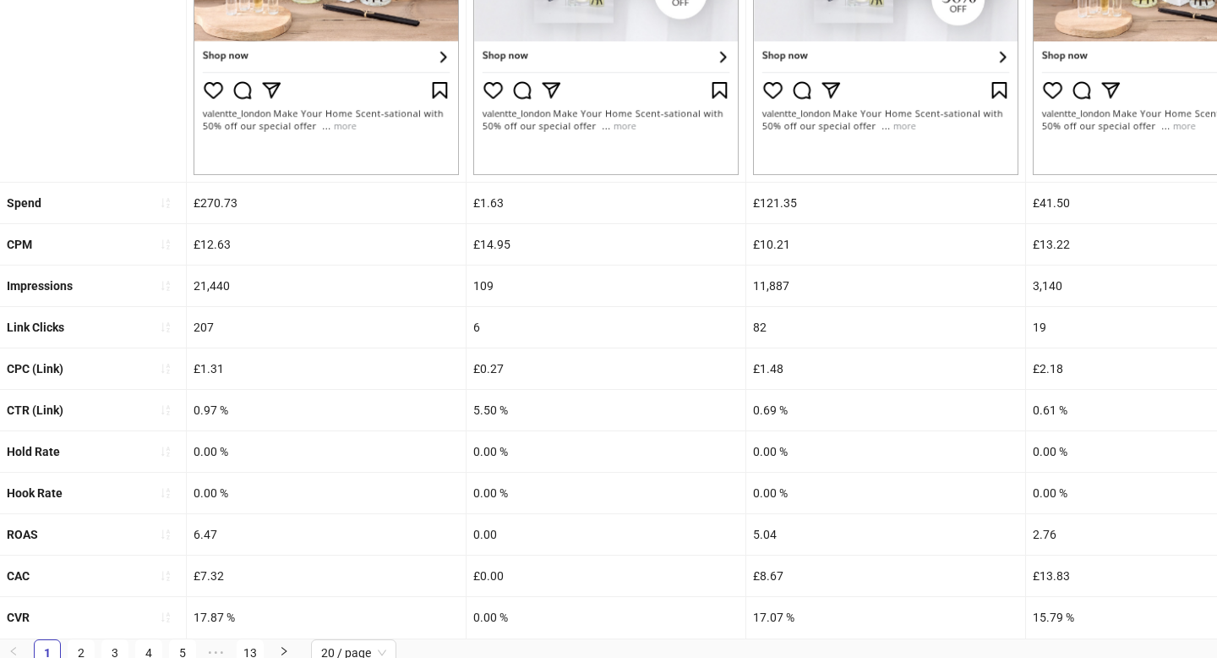
scroll to position [633, 0]
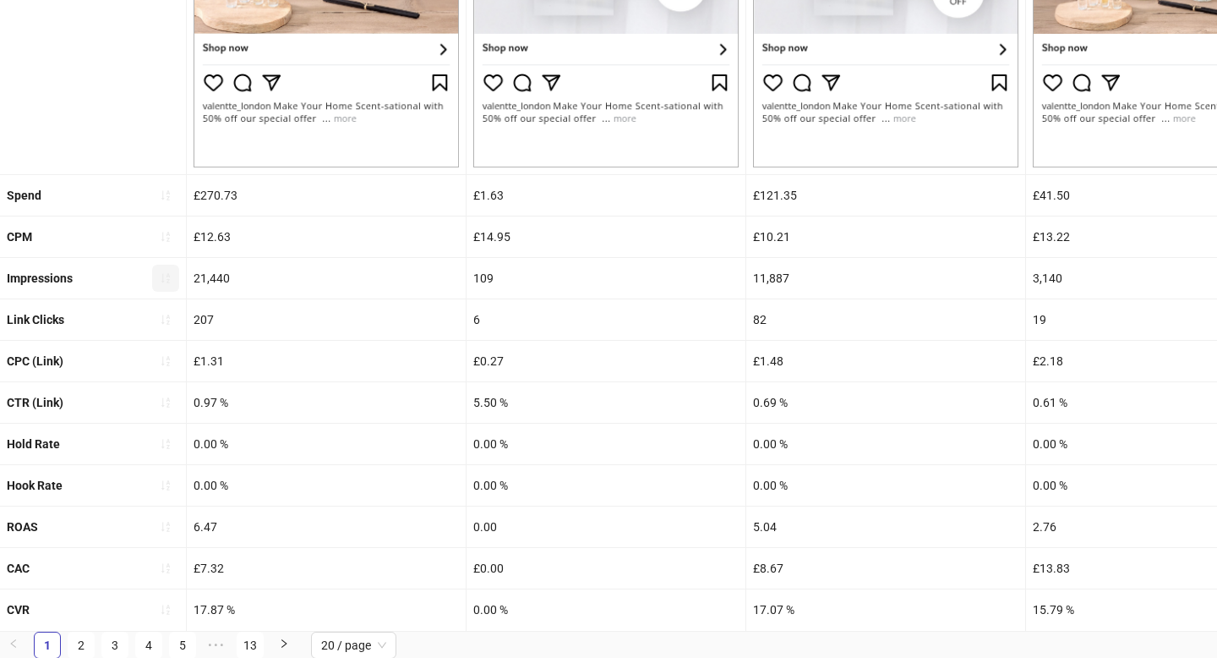
click at [163, 283] on span "button" at bounding box center [166, 278] width 12 height 14
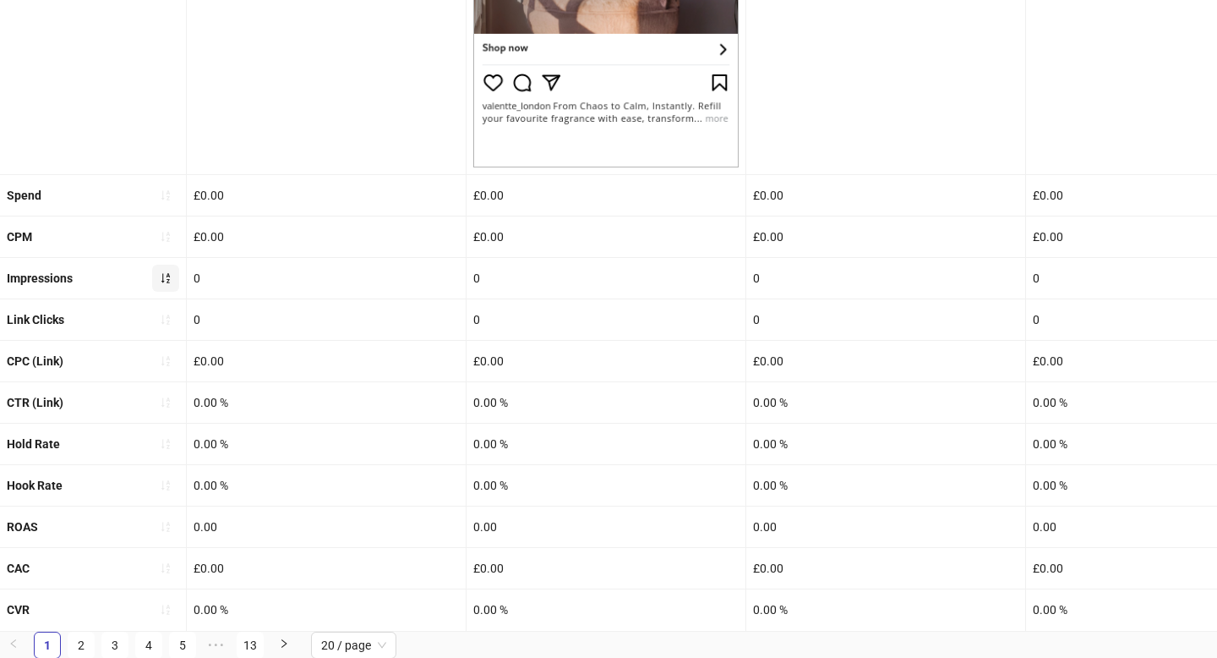
click at [163, 283] on span "button" at bounding box center [166, 278] width 12 height 14
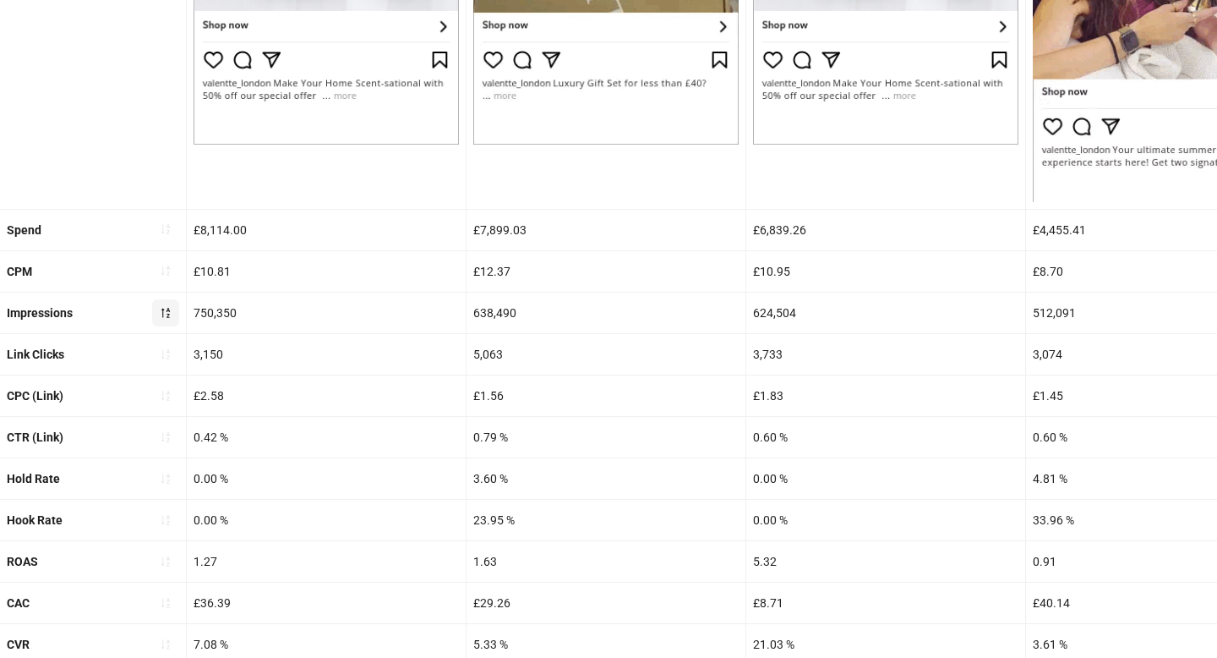
scroll to position [661, 0]
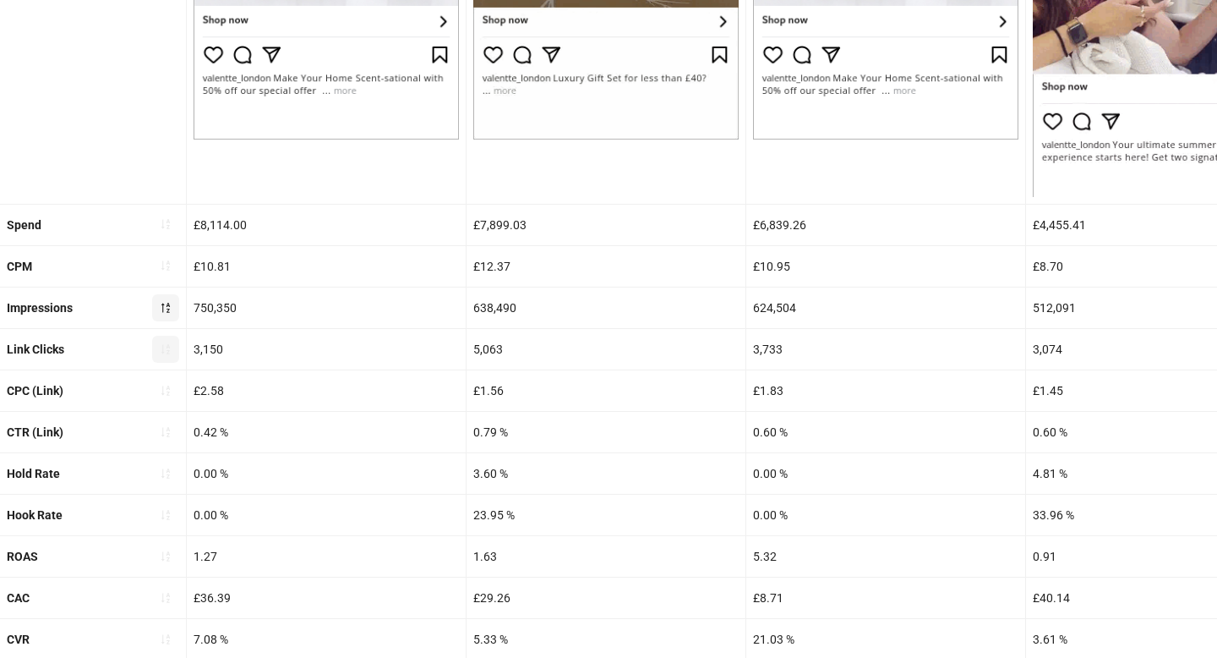
click at [173, 351] on button "button" at bounding box center [165, 349] width 27 height 27
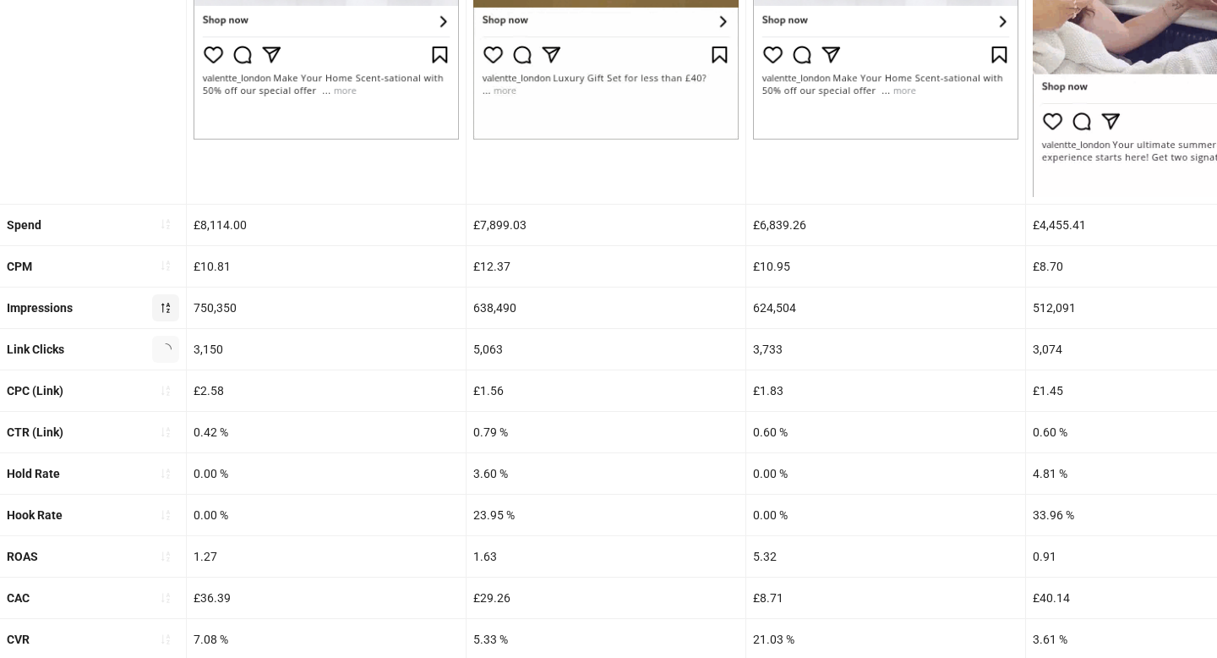
click at [173, 351] on button "button" at bounding box center [165, 349] width 27 height 27
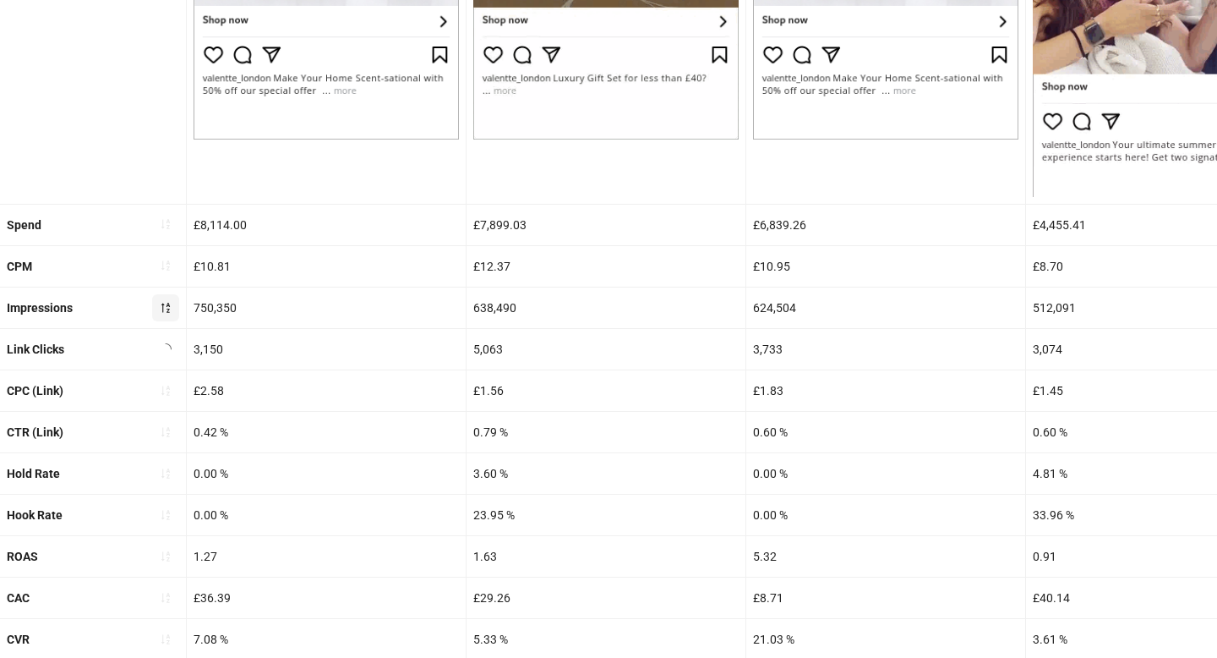
scroll to position [633, 0]
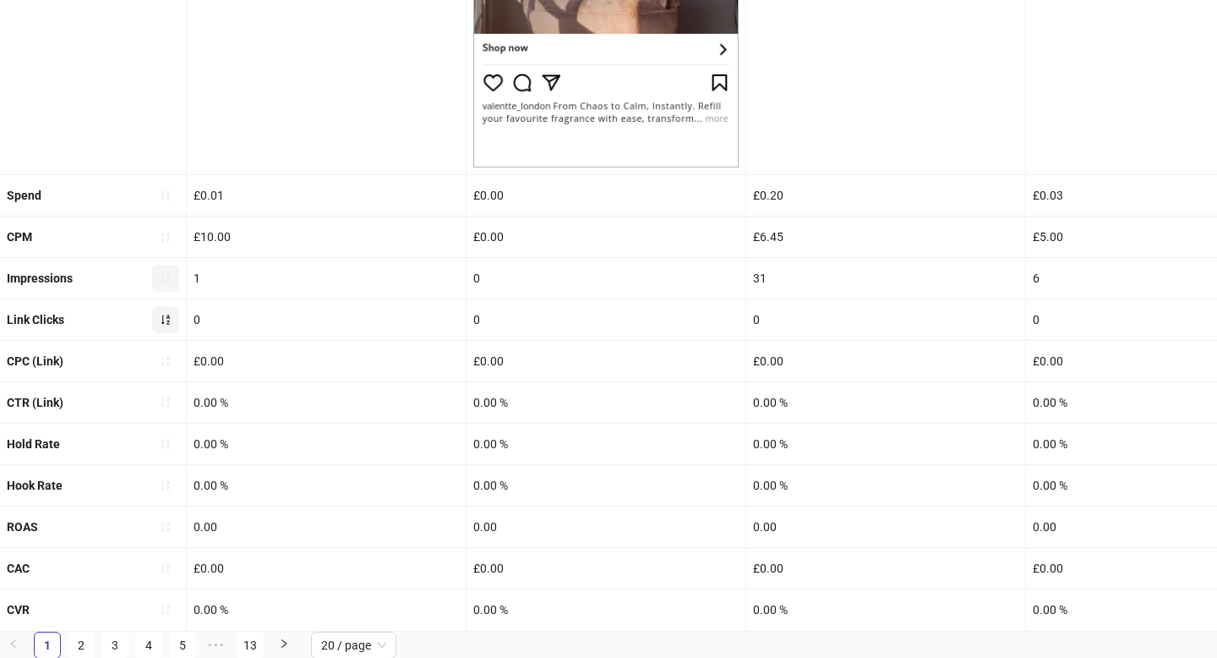
click at [167, 326] on button "button" at bounding box center [165, 319] width 27 height 27
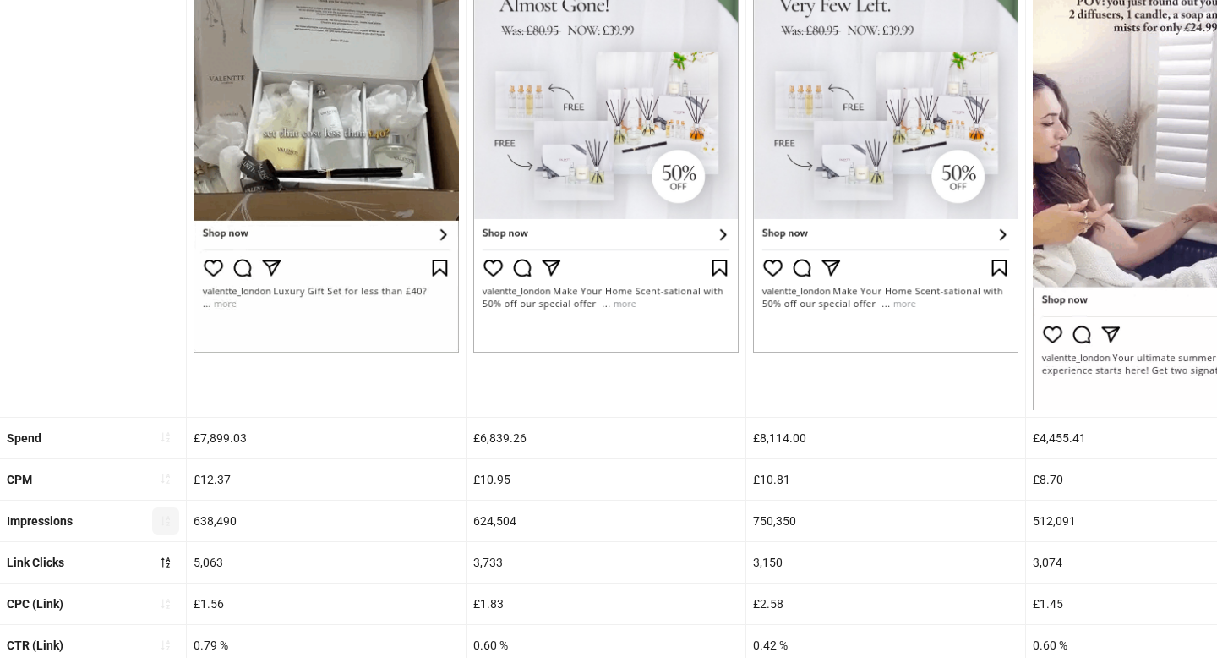
scroll to position [443, 0]
